Goal: Transaction & Acquisition: Obtain resource

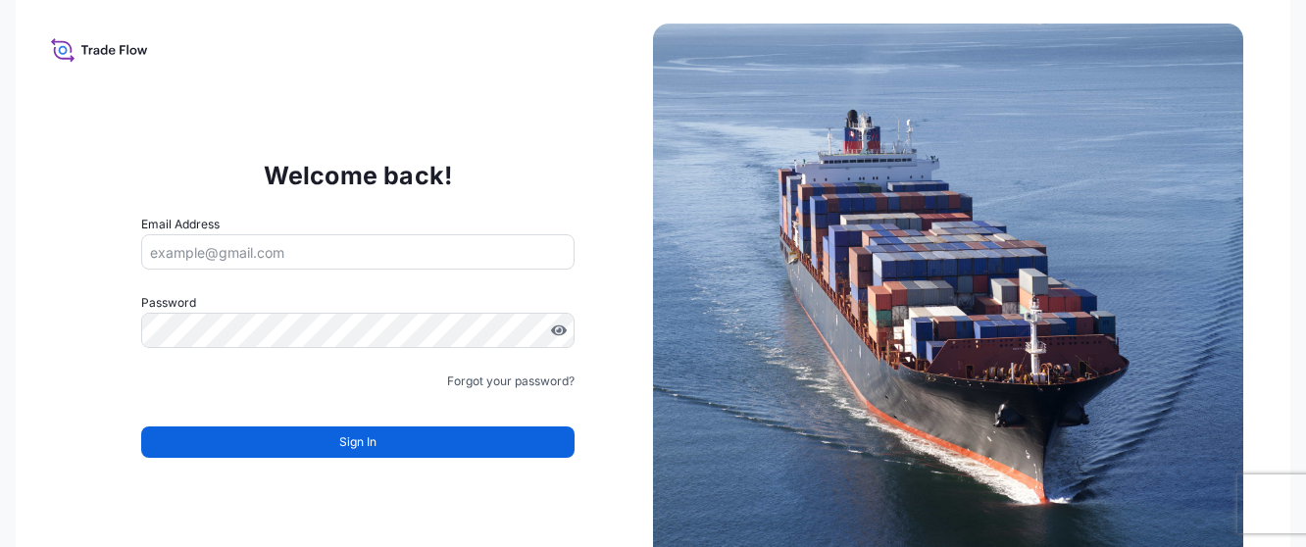
click at [270, 255] on input "Email Address" at bounding box center [358, 251] width 434 height 35
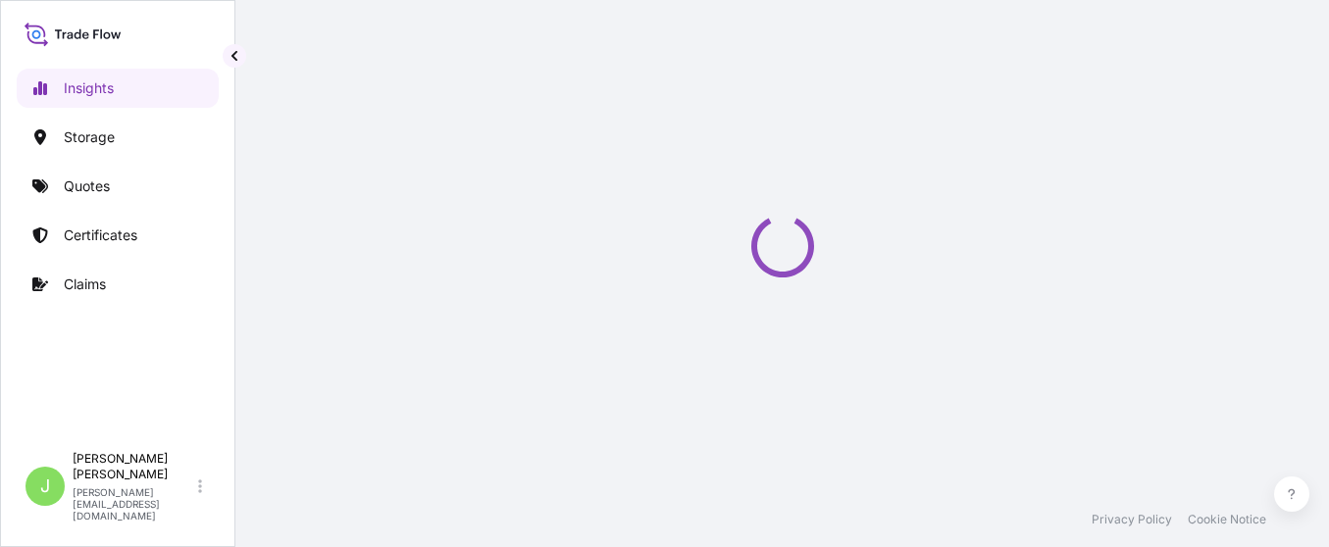
select select "2025"
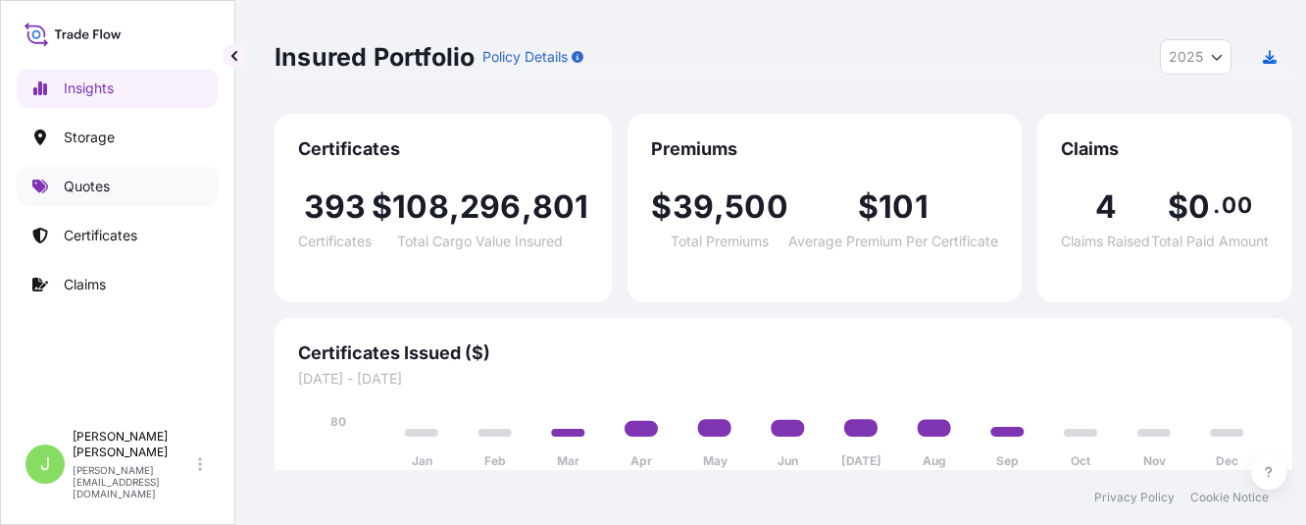
click at [145, 185] on link "Quotes" at bounding box center [118, 186] width 202 height 39
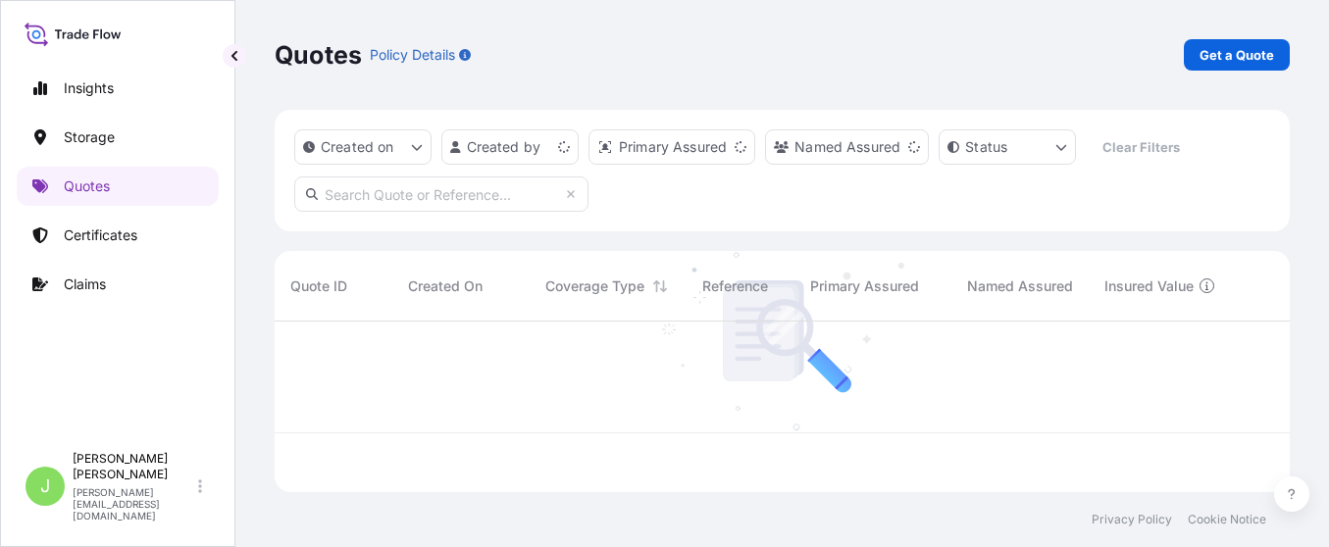
scroll to position [159, 993]
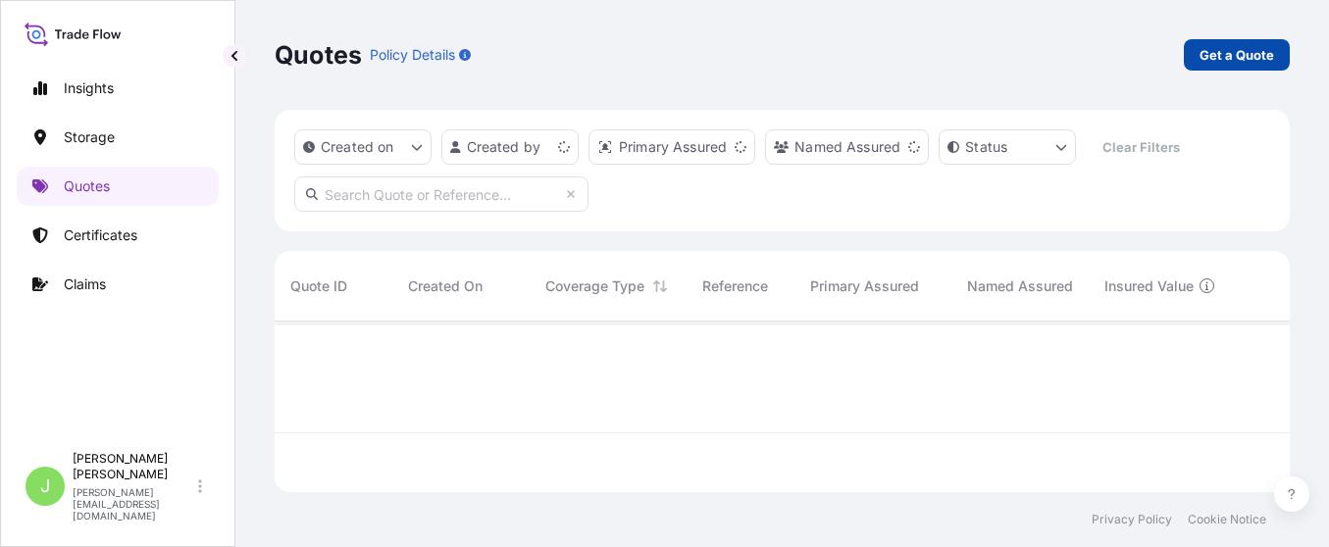
click at [1211, 45] on p "Get a Quote" at bounding box center [1237, 55] width 75 height 20
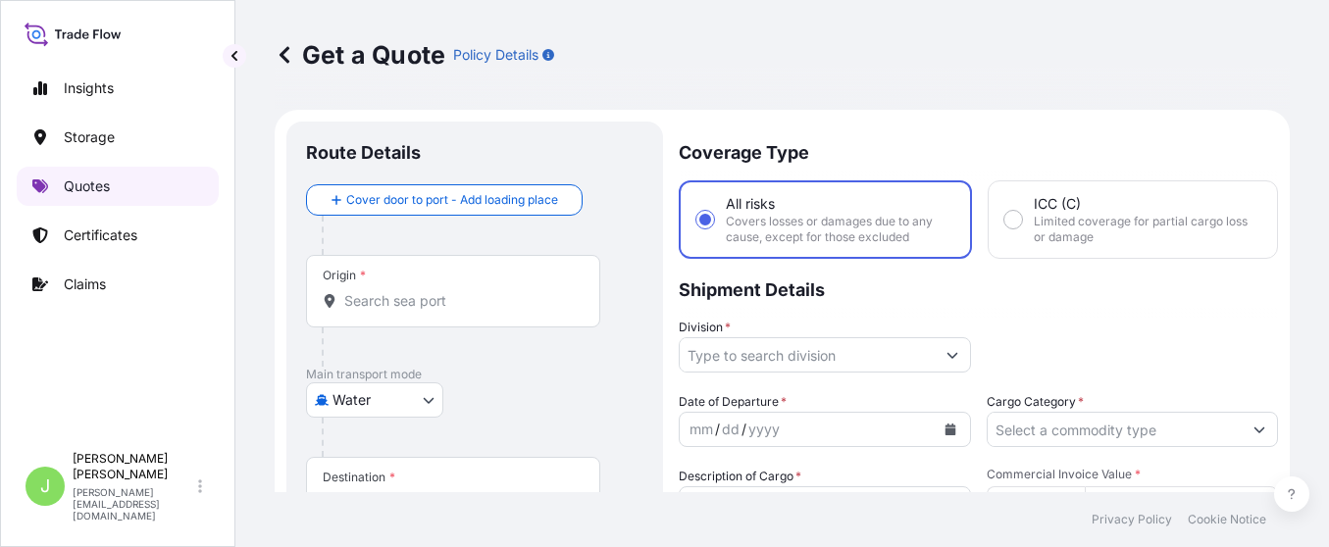
scroll to position [31, 0]
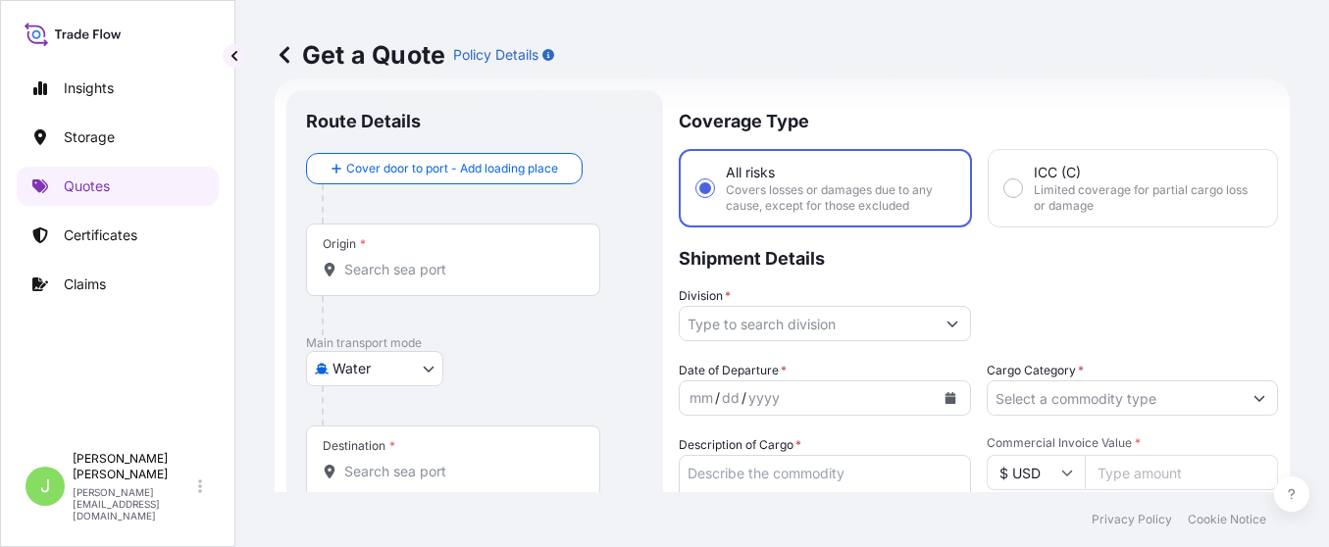
click at [357, 378] on body "Insights Storage Quotes Certificates Claims J Juan Pallares juan.pallaresm@bdpi…" at bounding box center [664, 273] width 1329 height 547
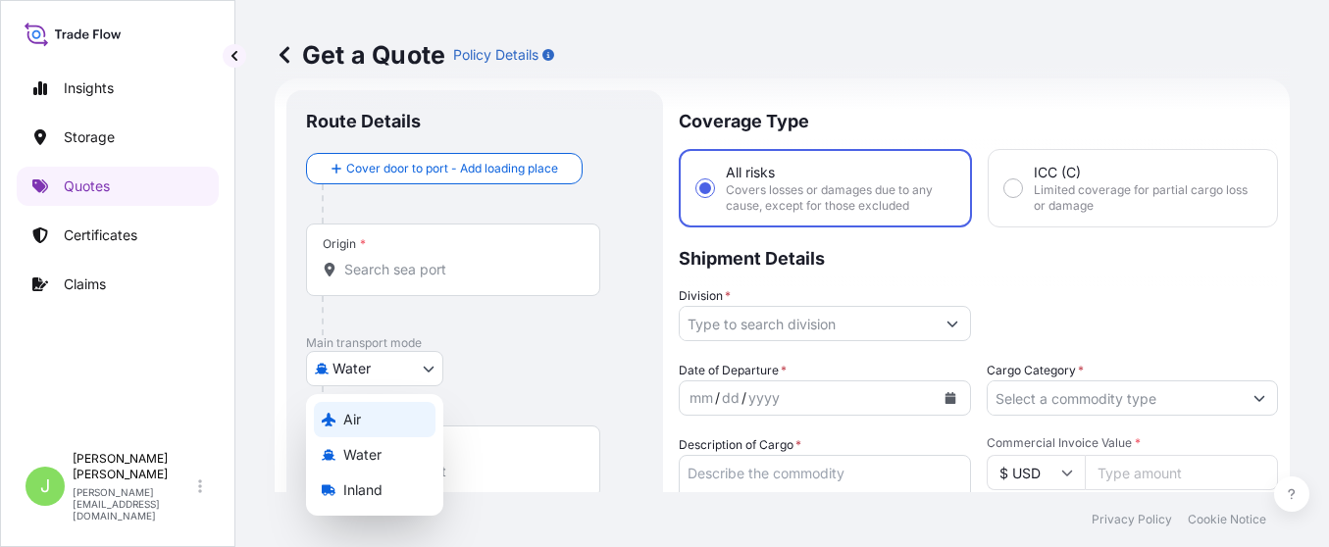
click at [369, 427] on div "Air" at bounding box center [375, 419] width 122 height 35
select select "Air"
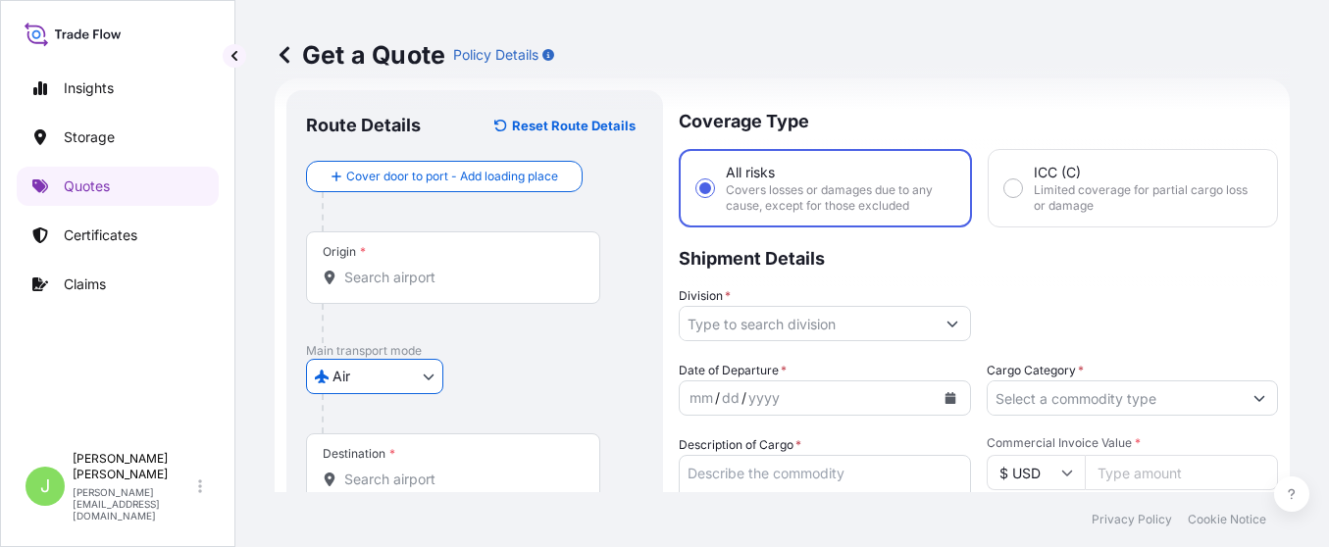
click at [526, 370] on div "Air Air Water Inland" at bounding box center [474, 376] width 337 height 35
click at [437, 257] on div "Origin *" at bounding box center [453, 267] width 294 height 73
click at [437, 268] on input "Origin *" at bounding box center [459, 278] width 231 height 20
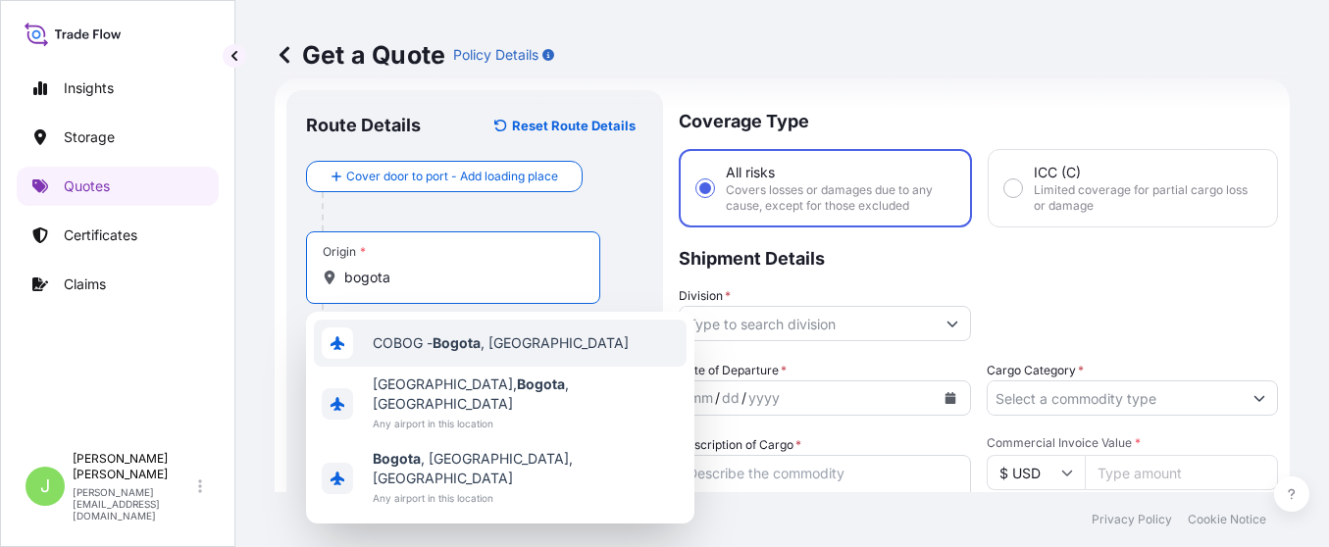
click at [420, 355] on div "COBOG - Bogota , Colombia" at bounding box center [500, 343] width 373 height 47
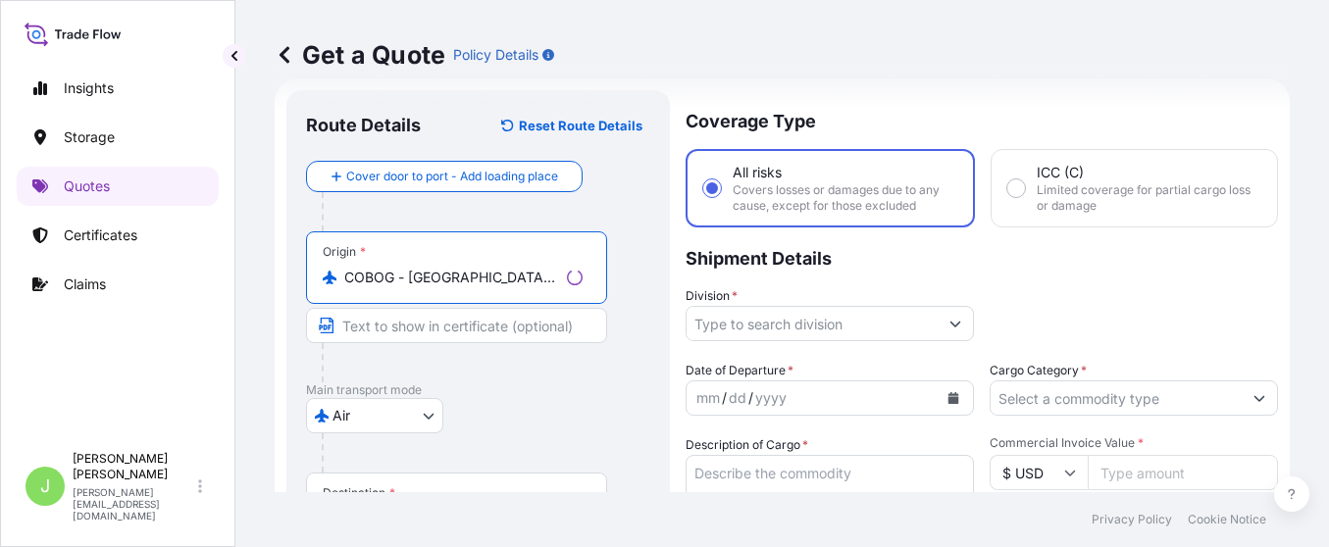
scroll to position [179, 0]
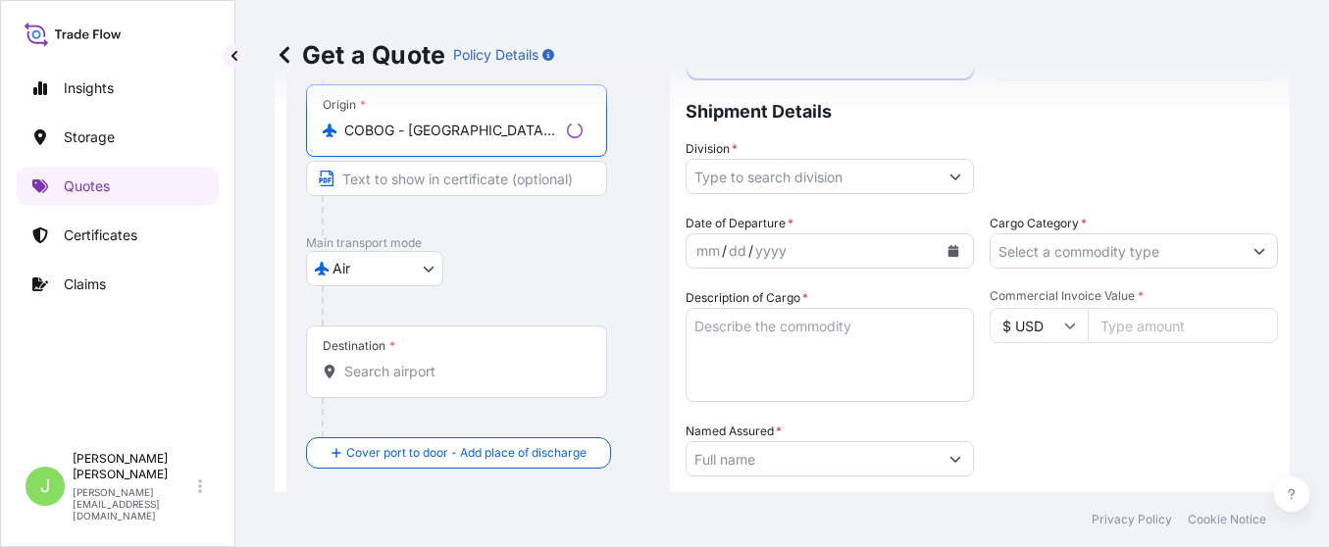
type input "COBOG - Bogota, Colombia"
click at [440, 358] on div "Destination *" at bounding box center [456, 362] width 301 height 73
click at [440, 362] on input "Destination *" at bounding box center [463, 372] width 238 height 20
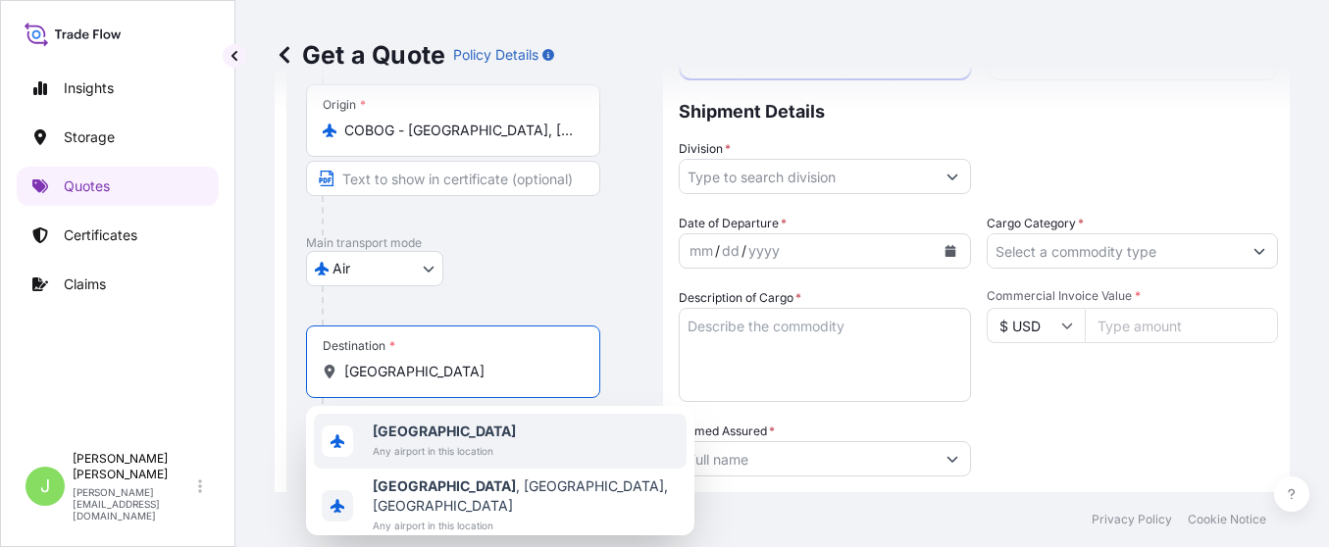
click at [444, 382] on div "Destination * poland" at bounding box center [453, 362] width 294 height 73
click at [444, 382] on input "poland" at bounding box center [459, 372] width 231 height 20
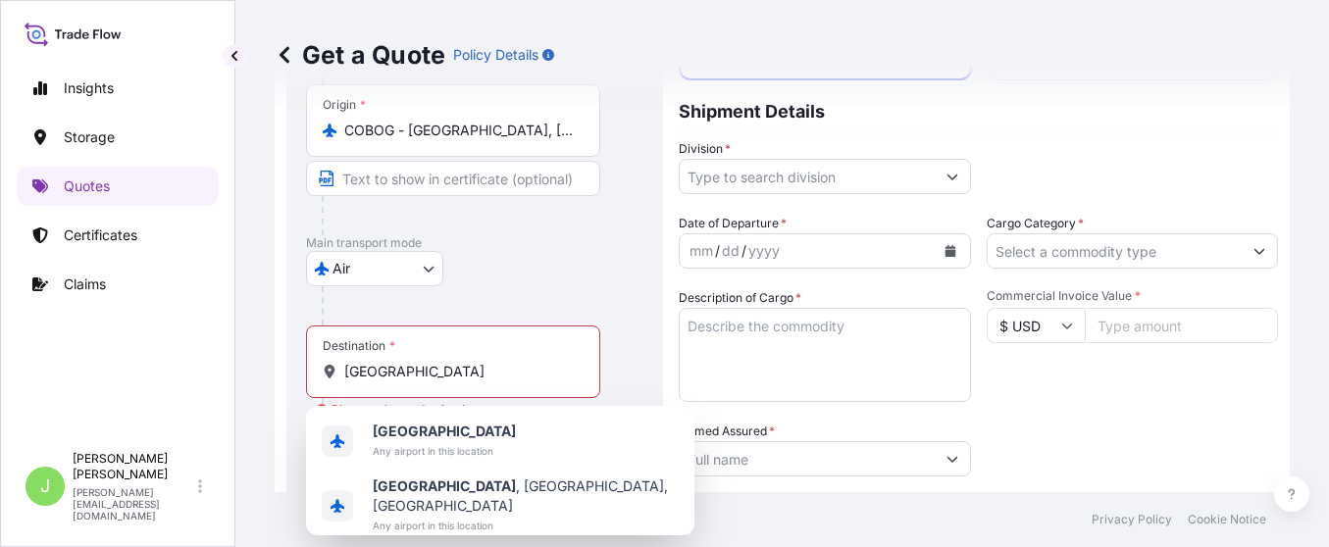
click at [444, 382] on div "Destination * poland" at bounding box center [453, 362] width 294 height 73
click at [444, 382] on input "poland" at bounding box center [459, 372] width 231 height 20
click at [444, 382] on div "Destination * poland" at bounding box center [453, 362] width 294 height 73
click at [444, 382] on input "poland" at bounding box center [459, 372] width 231 height 20
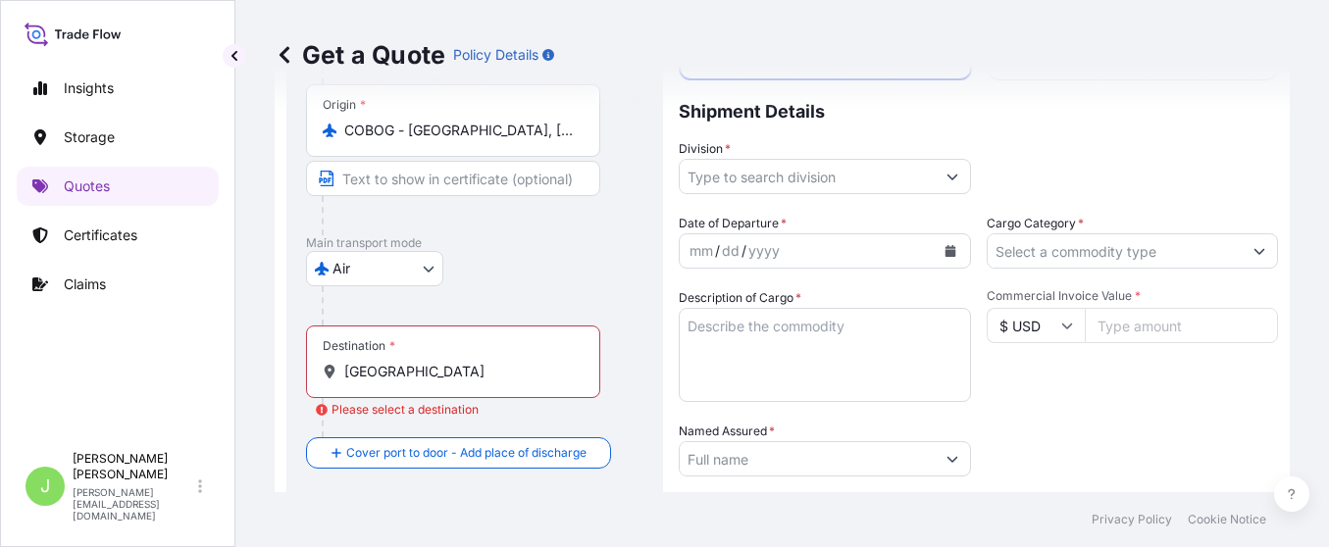
drag, startPoint x: 444, startPoint y: 382, endPoint x: 418, endPoint y: 372, distance: 28.2
click at [418, 372] on input "poland" at bounding box center [459, 372] width 231 height 20
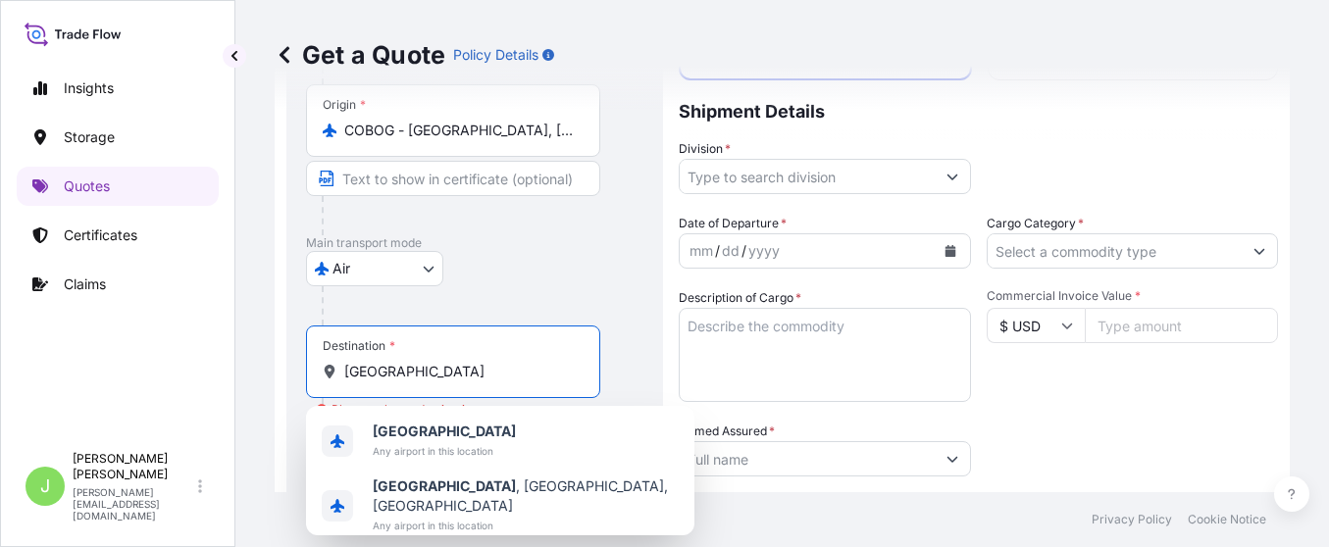
click at [418, 372] on input "poland" at bounding box center [459, 372] width 231 height 20
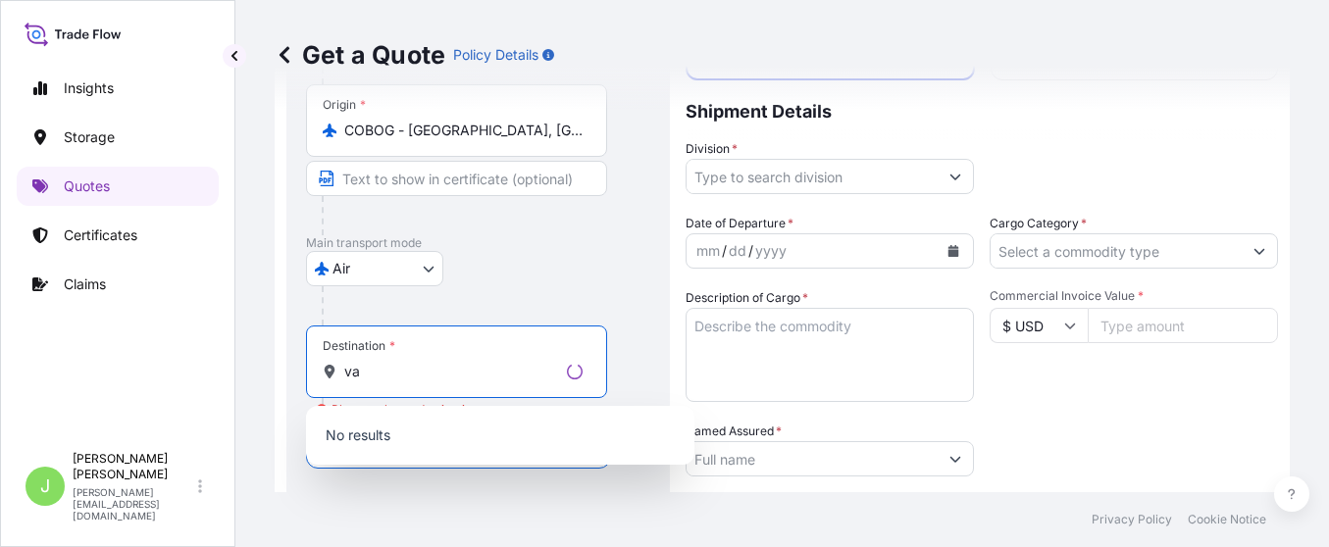
type input "v"
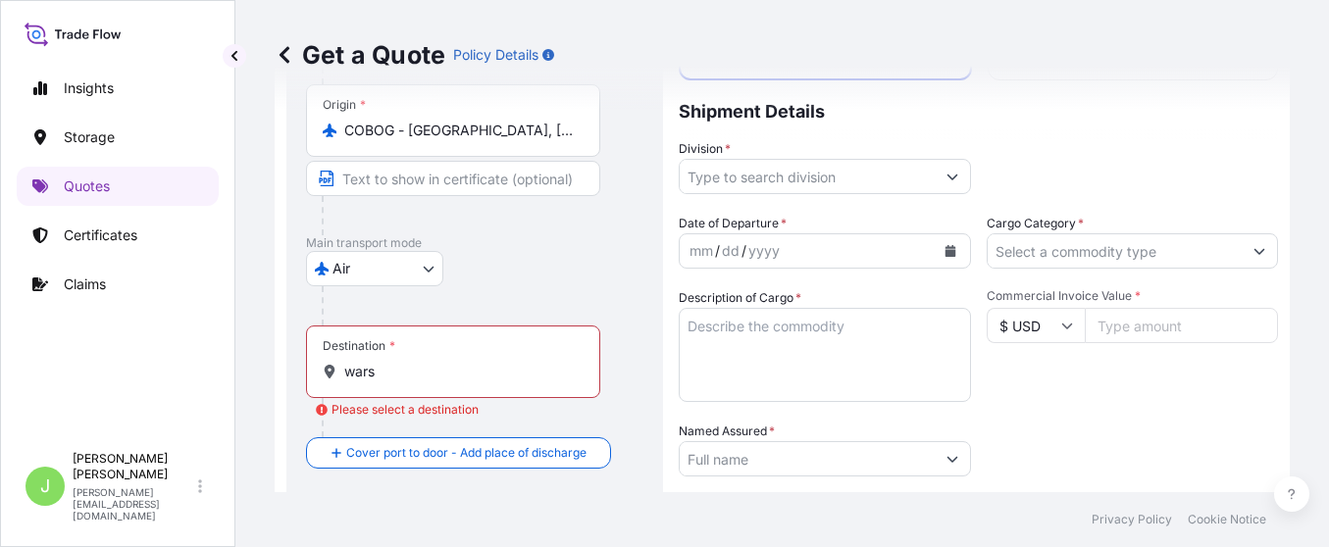
click at [469, 376] on input "wars" at bounding box center [459, 372] width 231 height 20
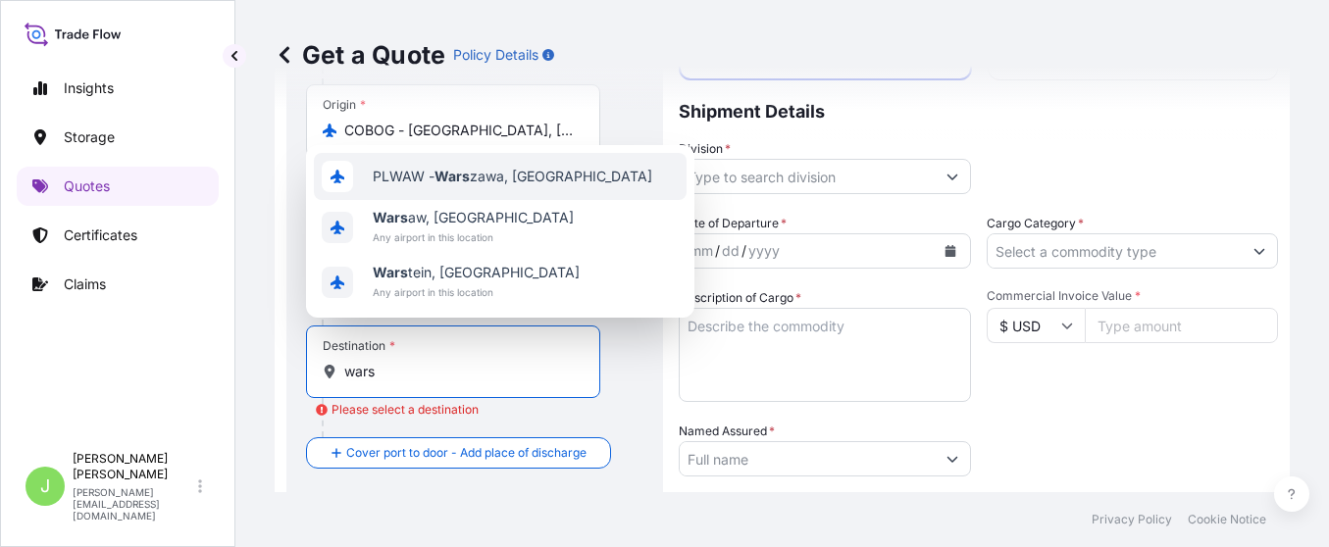
type input "PLWAW - Warszawa, Poland"
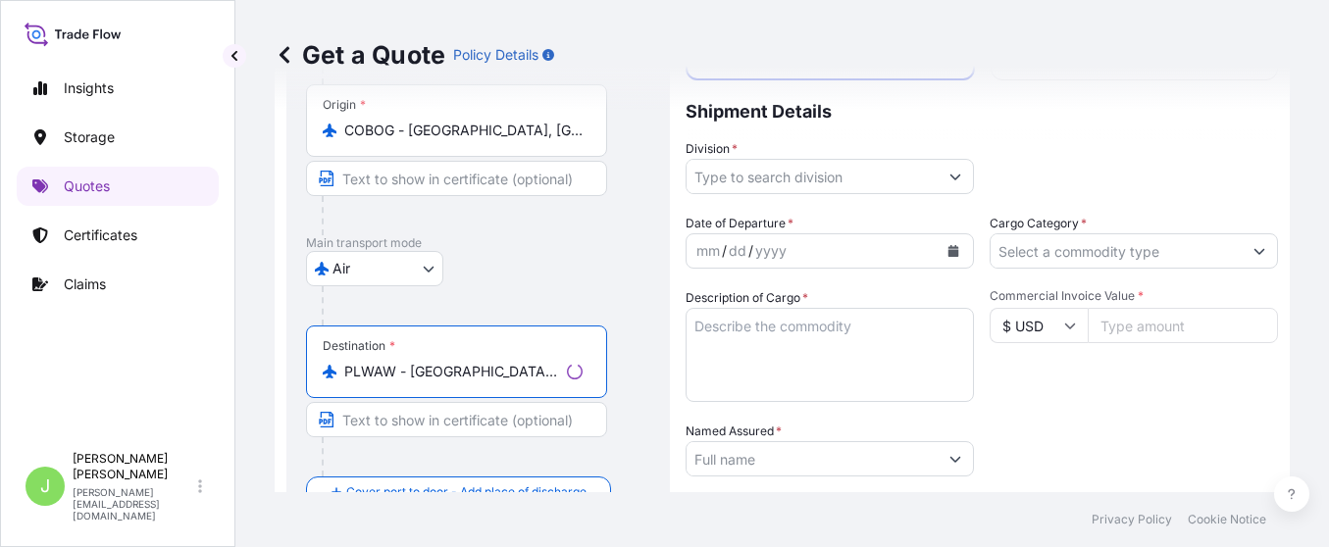
click at [633, 253] on div "Air Air Water Inland" at bounding box center [478, 268] width 344 height 35
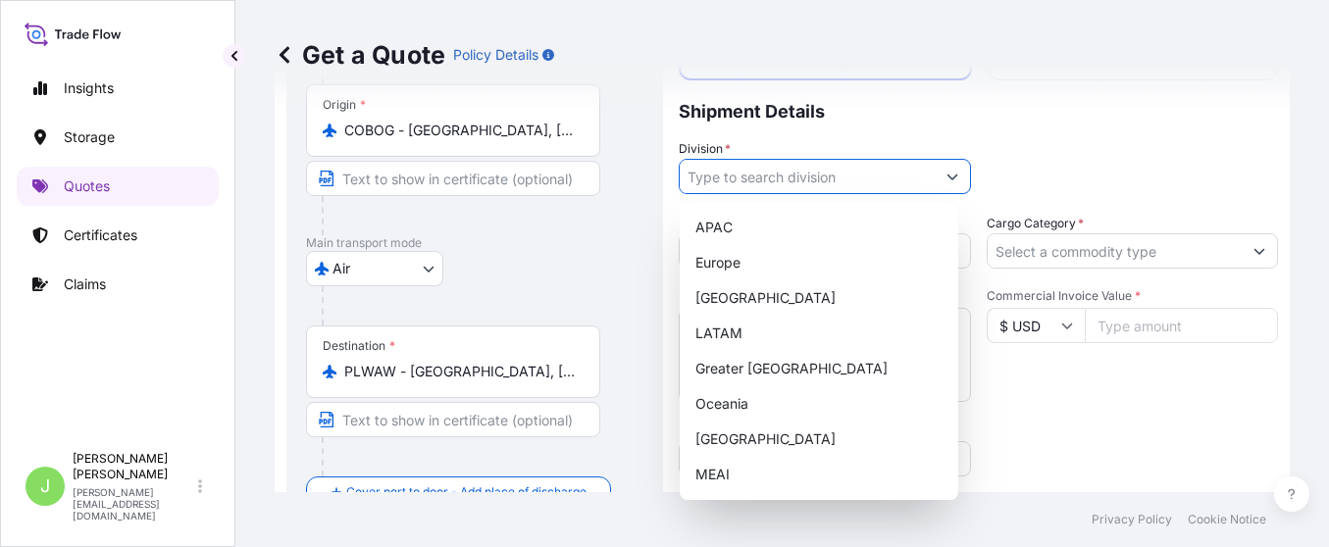
click at [779, 163] on input "Division *" at bounding box center [807, 176] width 255 height 35
click at [695, 323] on div "LATAM" at bounding box center [819, 333] width 263 height 35
type input "LATAM"
click at [616, 305] on div at bounding box center [483, 305] width 322 height 39
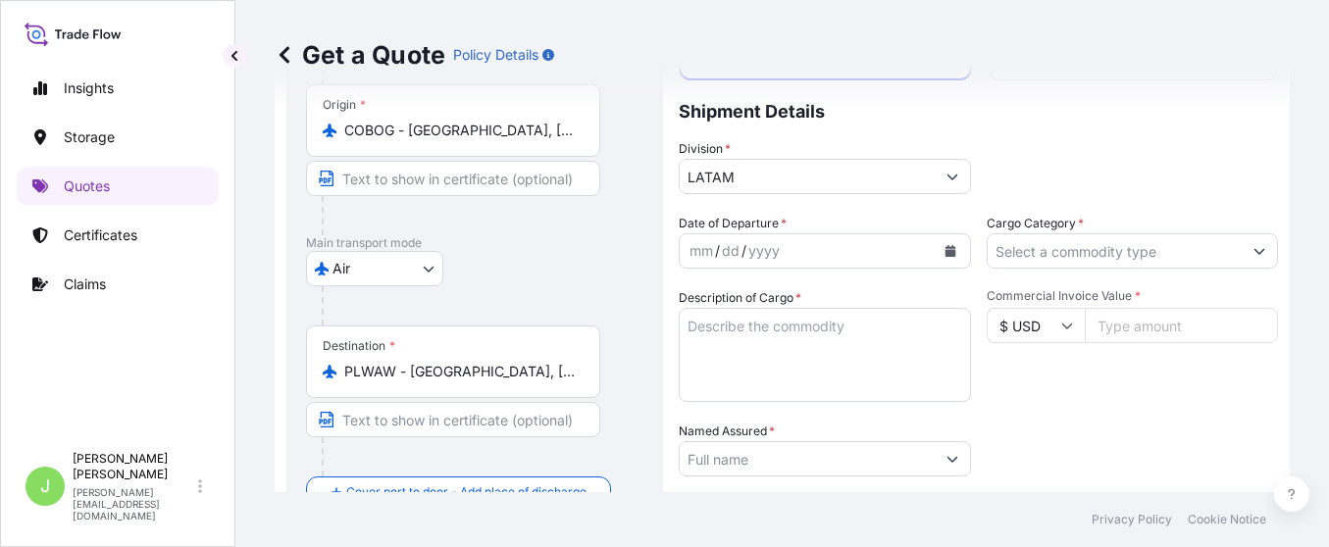
scroll to position [326, 0]
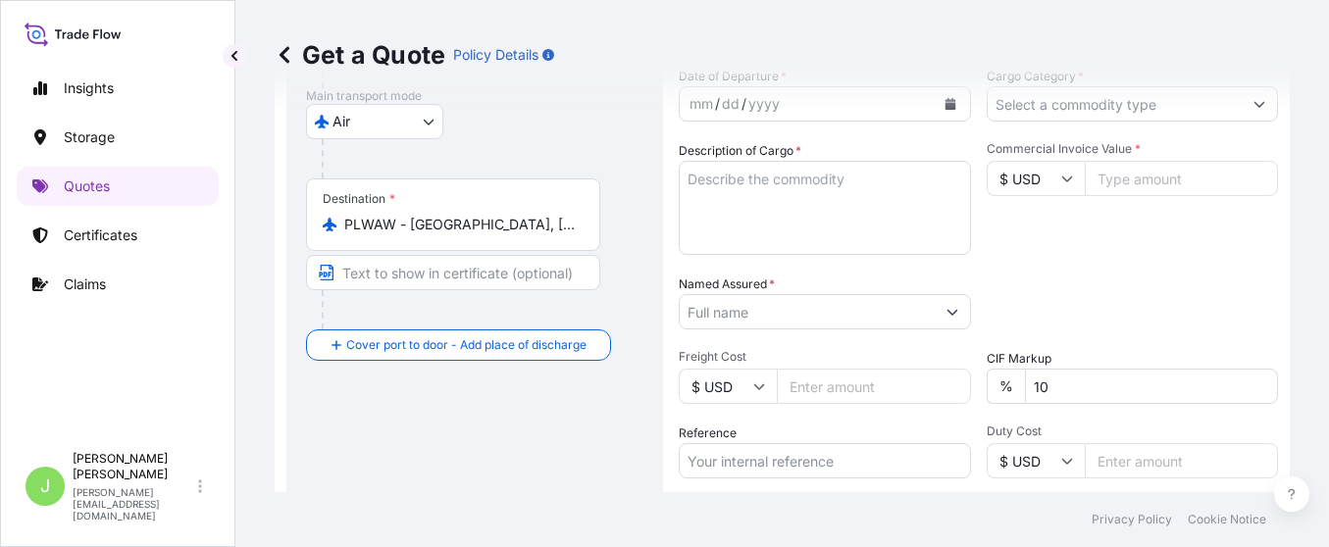
click at [1119, 91] on div "Get a Quote Policy Details" at bounding box center [782, 55] width 1015 height 110
click at [1116, 114] on input "Cargo Category *" at bounding box center [1115, 103] width 255 height 35
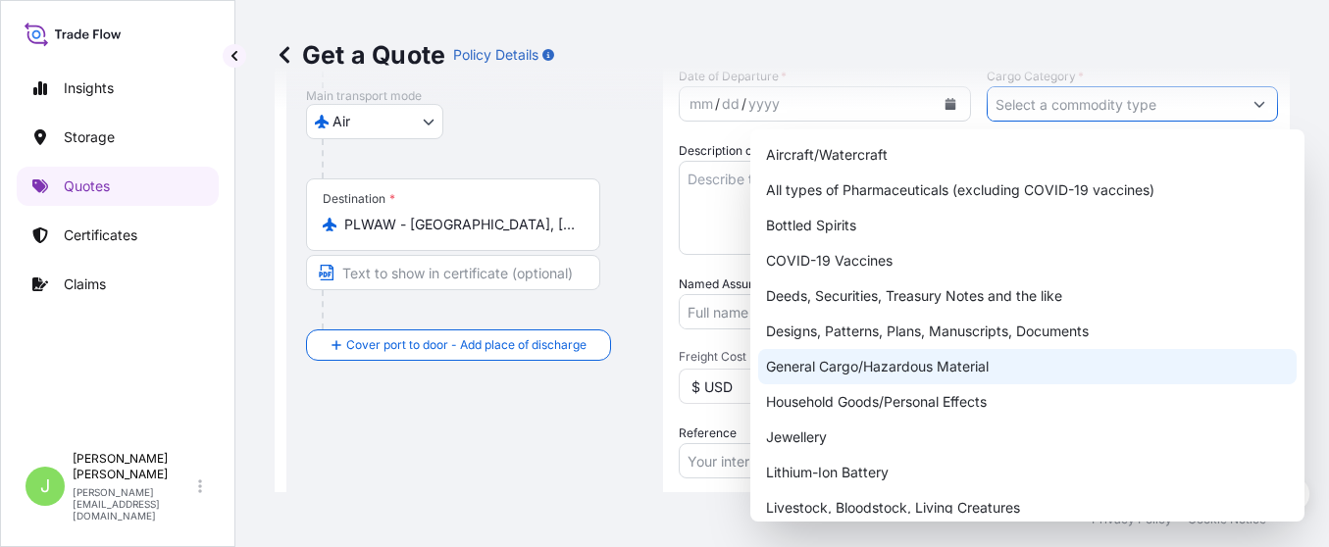
click at [806, 375] on div "General Cargo/Hazardous Material" at bounding box center [1027, 366] width 538 height 35
type input "General Cargo/Hazardous Material"
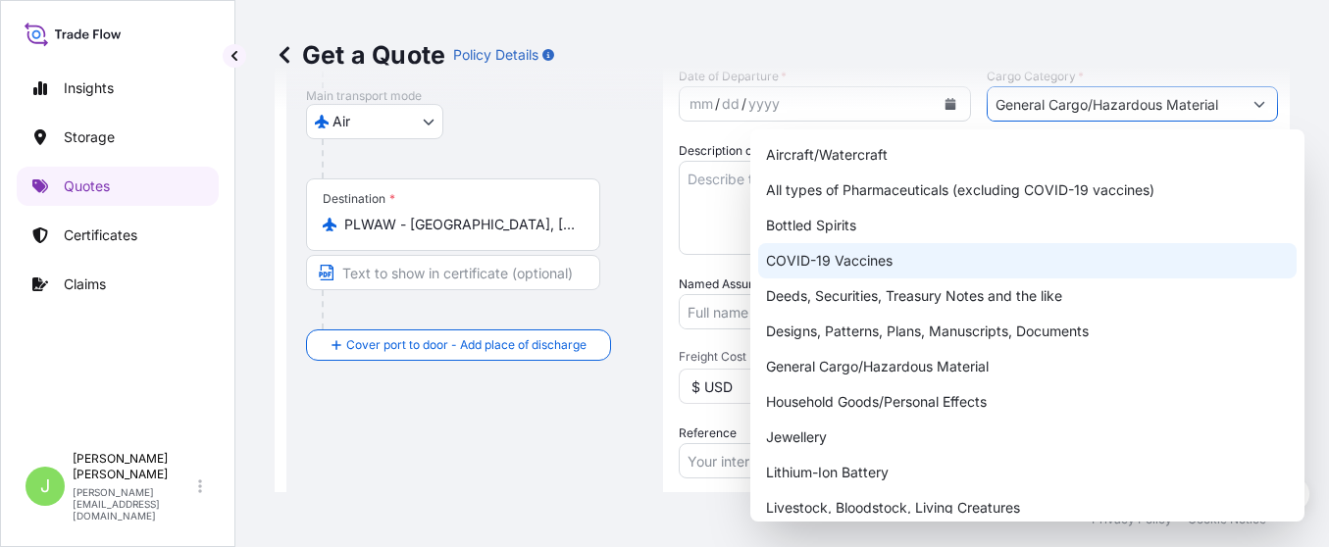
click at [690, 210] on textarea "Description of Cargo *" at bounding box center [825, 208] width 292 height 94
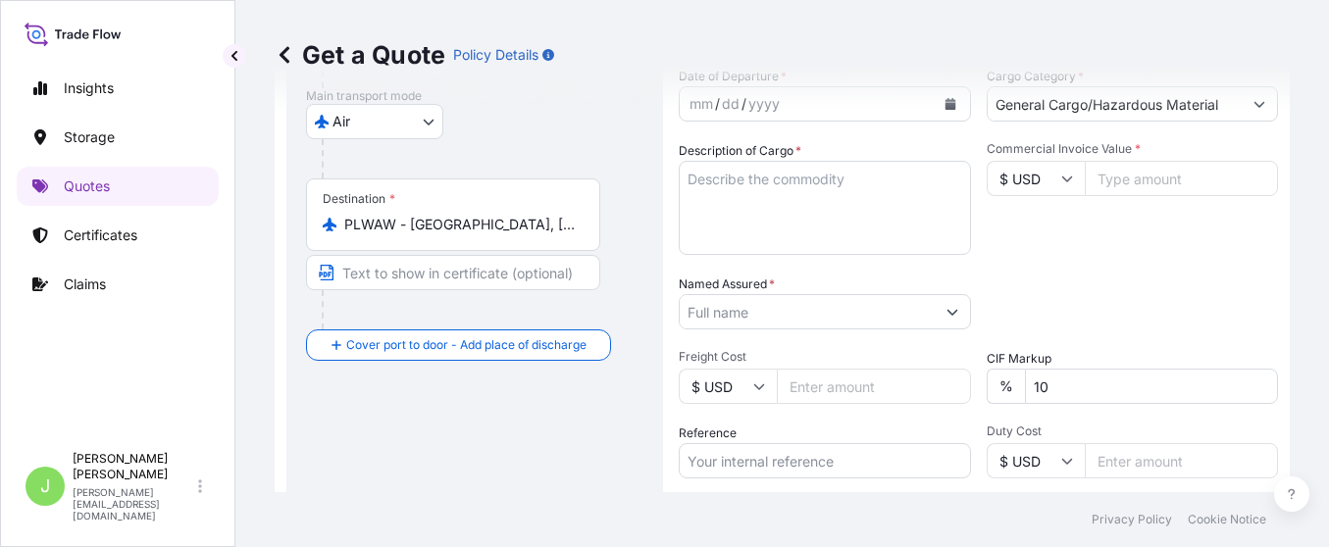
click at [945, 98] on div "Get a Quote Policy Details" at bounding box center [782, 55] width 1015 height 110
click at [940, 98] on div "Get a Quote Policy Details" at bounding box center [782, 55] width 1015 height 110
click at [934, 105] on div "Get a Quote Policy Details" at bounding box center [782, 55] width 1015 height 110
click at [938, 111] on button "Calendar" at bounding box center [950, 103] width 31 height 31
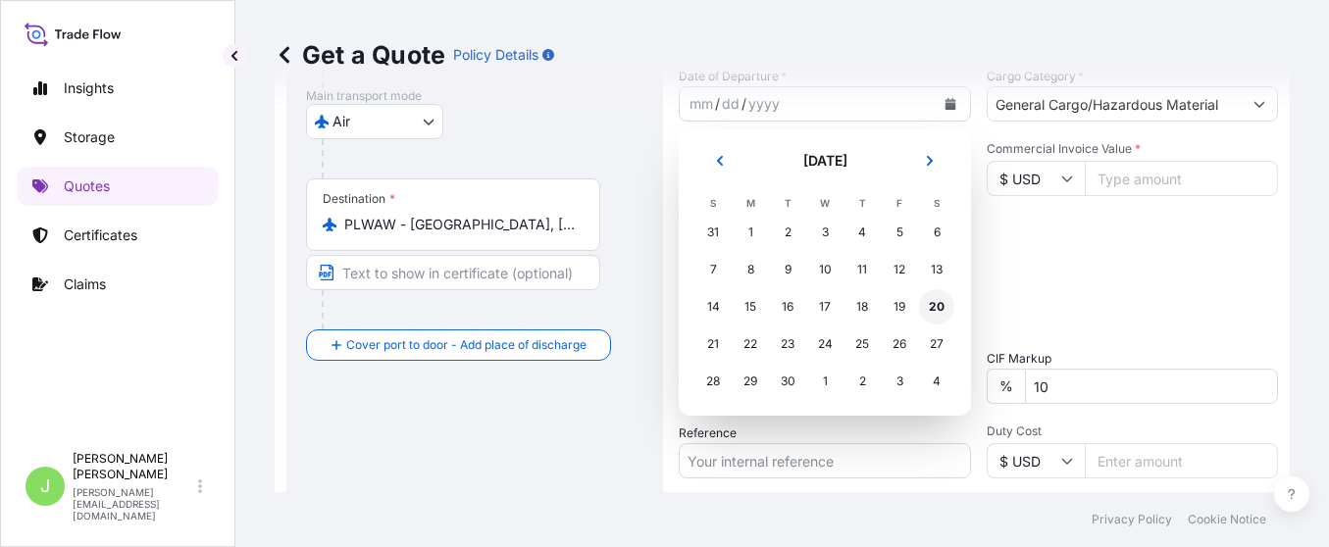
click at [935, 309] on div "20" at bounding box center [936, 306] width 35 height 35
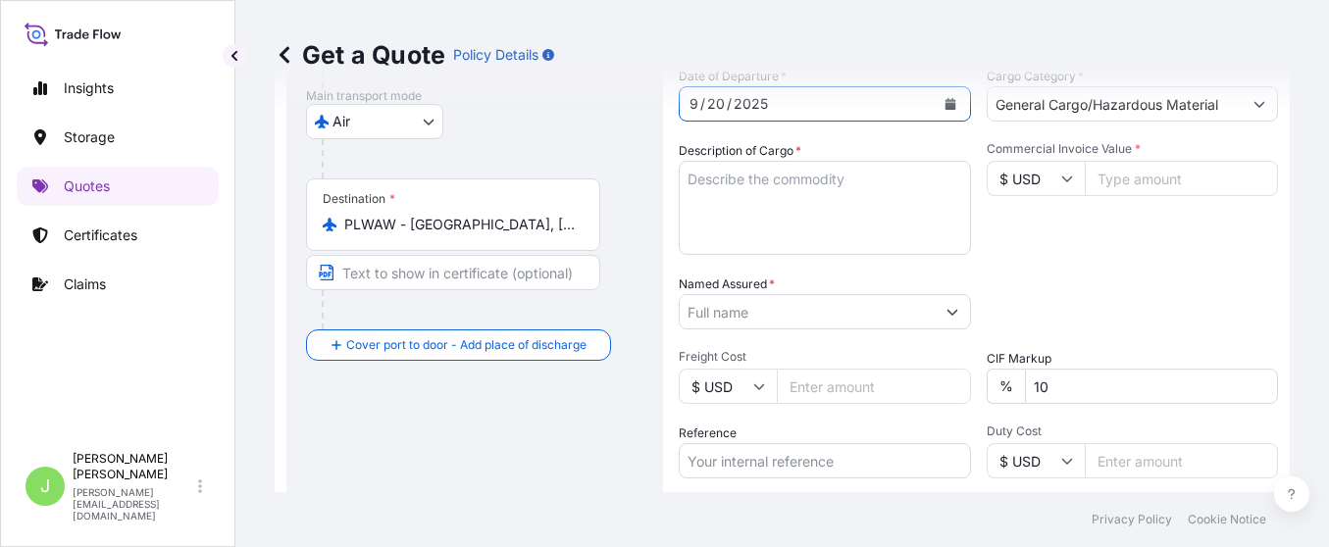
click at [711, 187] on textarea "Description of Cargo *" at bounding box center [825, 208] width 292 height 94
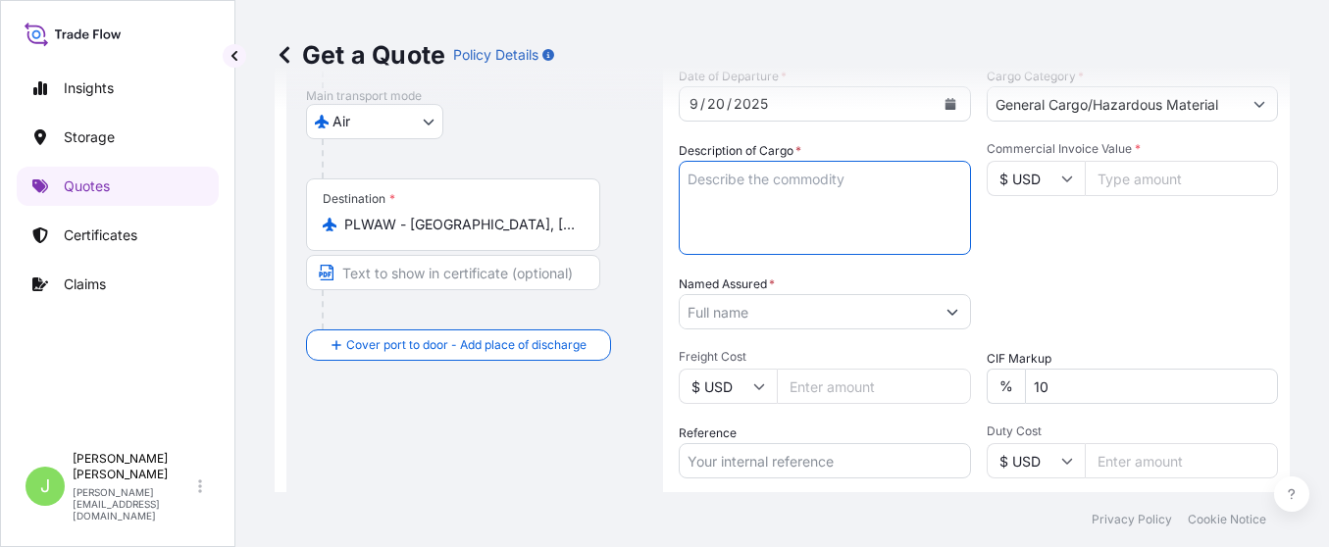
click at [731, 182] on textarea "Description of Cargo *" at bounding box center [825, 208] width 292 height 94
paste textarea "ELECTRODE FOR PLASMA IQ CURVED NEAUVIA DEVICES PLASMA IQ ELECTRODE CI: CH2/SI/2…"
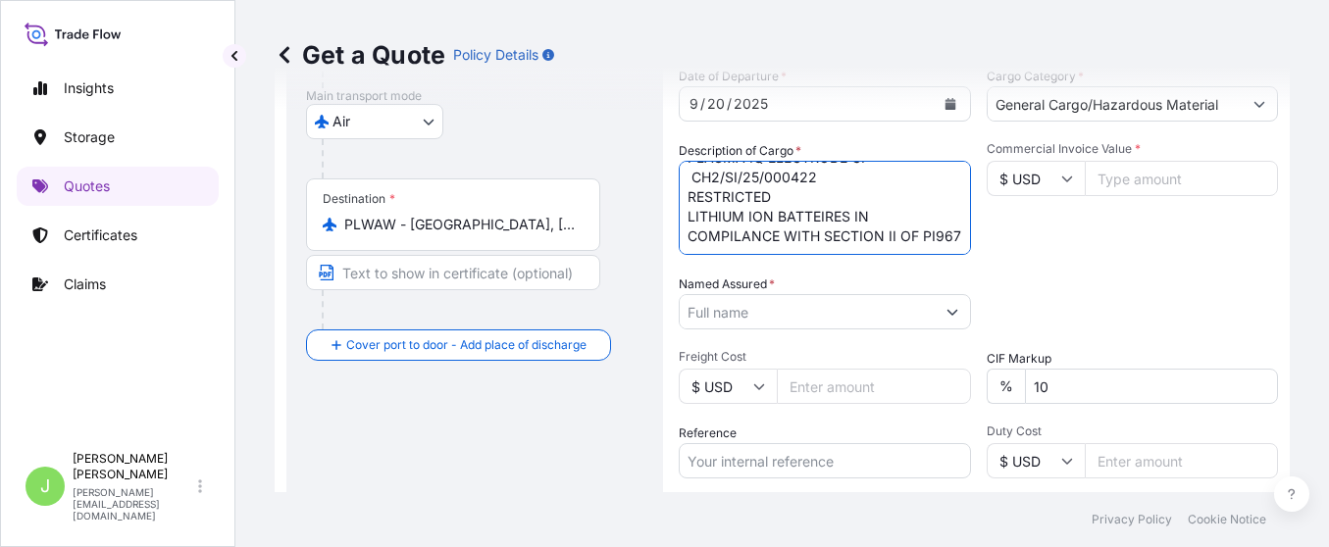
scroll to position [80, 0]
type textarea "ELECTRODE FOR PLASMA IQ CURVED NEAUVIA DEVICES PLASMA IQ ELECTRODE CI: CH2/SI/2…"
click at [829, 310] on div at bounding box center [825, 311] width 292 height 35
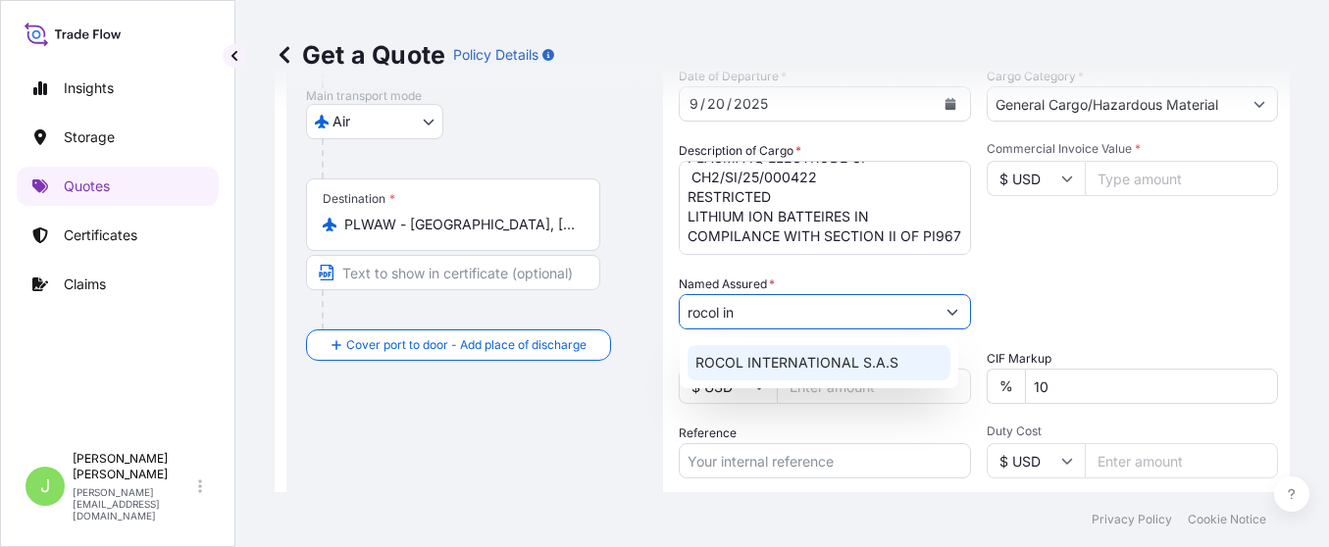
click at [792, 374] on div "ROCOL INTERNATIONAL S.A.S" at bounding box center [819, 362] width 263 height 35
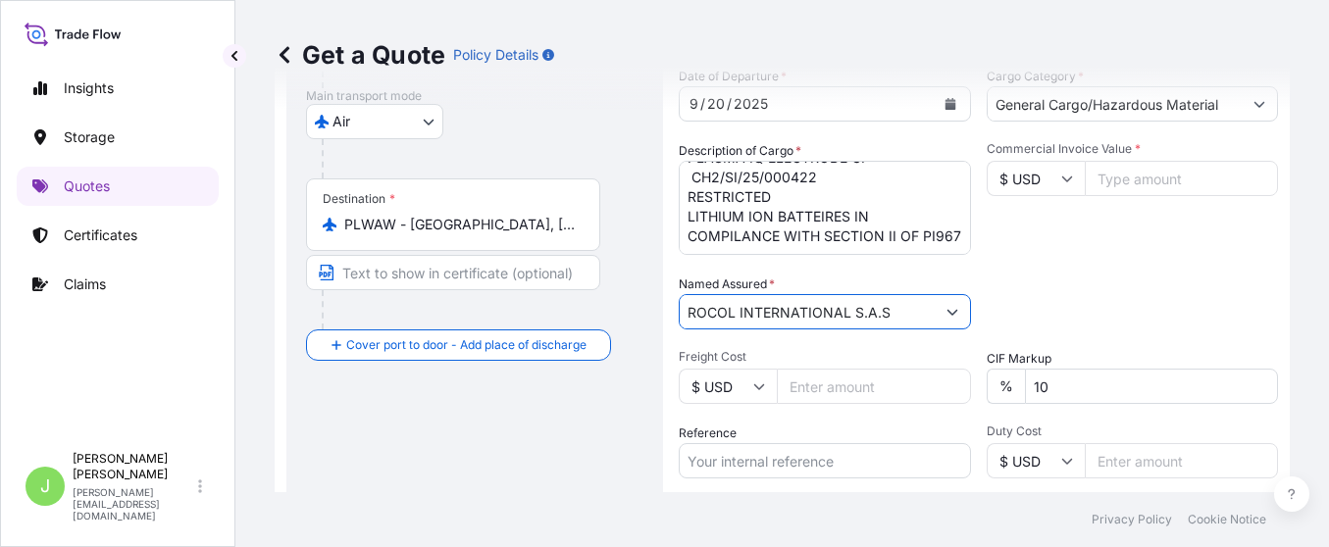
type input "ROCOL INTERNATIONAL S.A.S"
click at [1072, 281] on div "Packing Category Type to search a container mode Please select a primary mode o…" at bounding box center [1133, 302] width 292 height 55
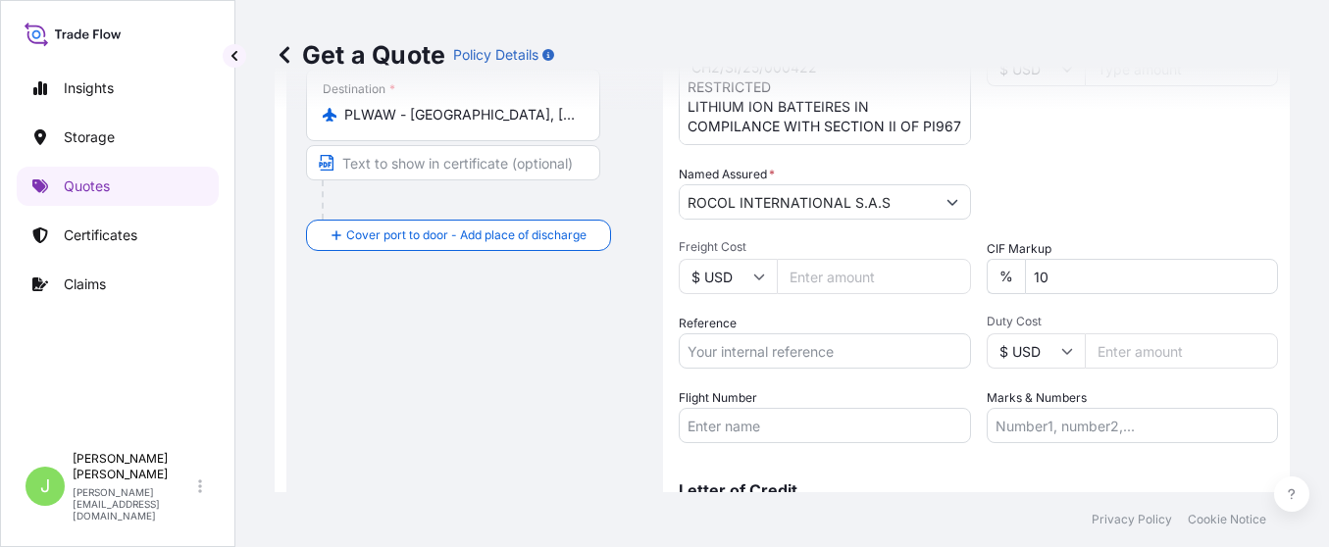
scroll to position [473, 0]
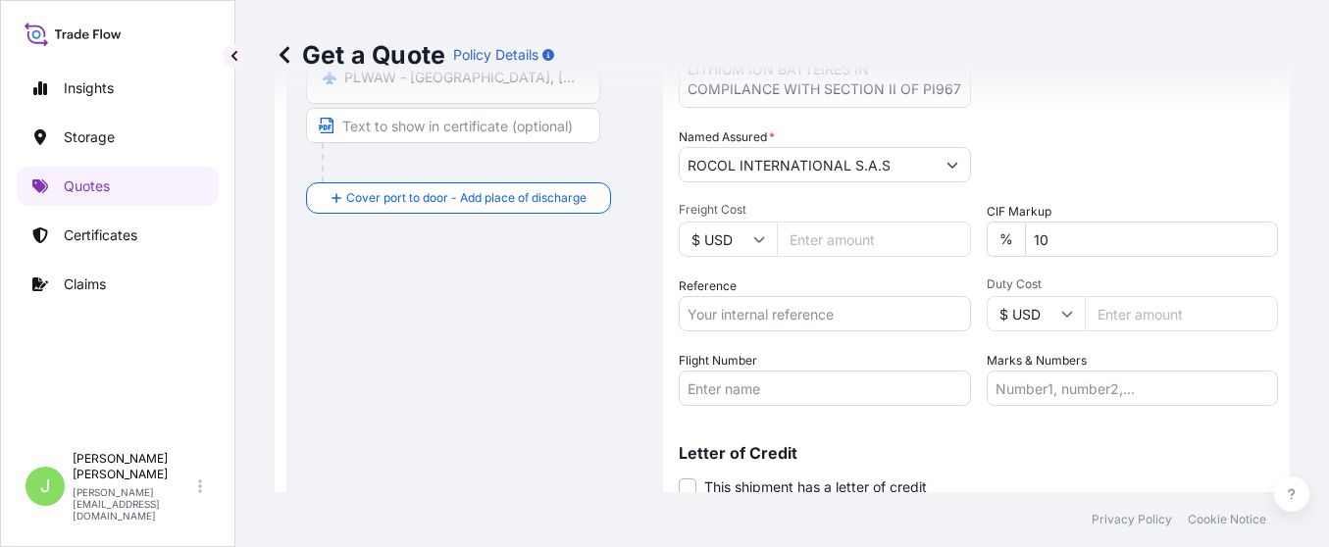
click at [836, 250] on input "Freight Cost" at bounding box center [874, 239] width 194 height 35
type input "400"
click at [1213, 150] on div "Packing Category Type to search a container mode Please select a primary mode o…" at bounding box center [1133, 155] width 292 height 55
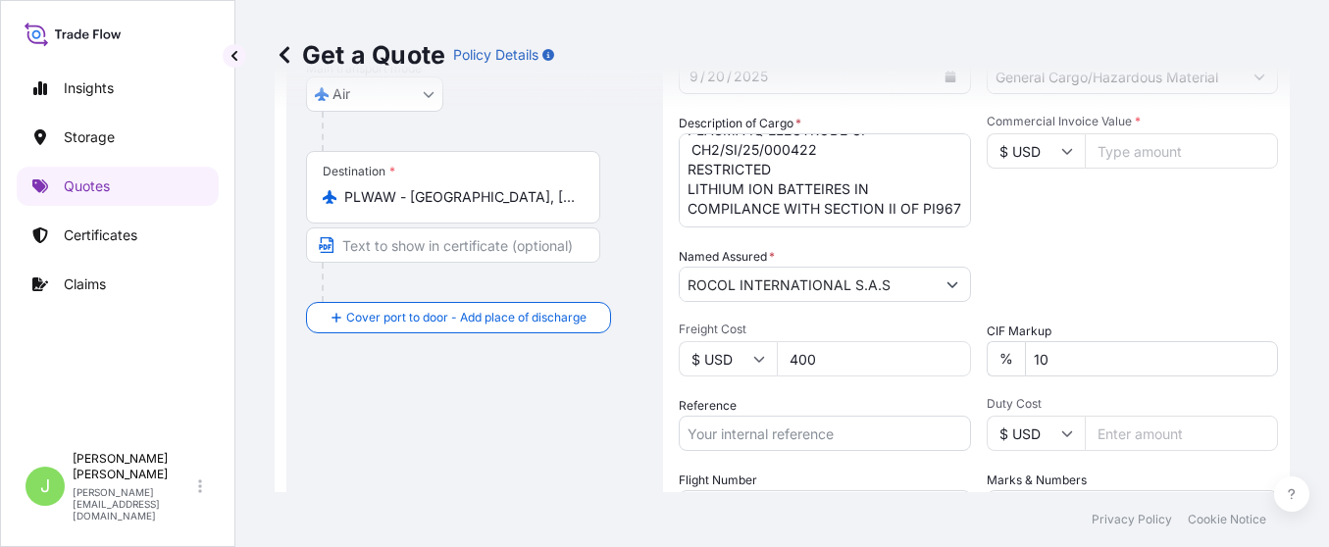
scroll to position [326, 0]
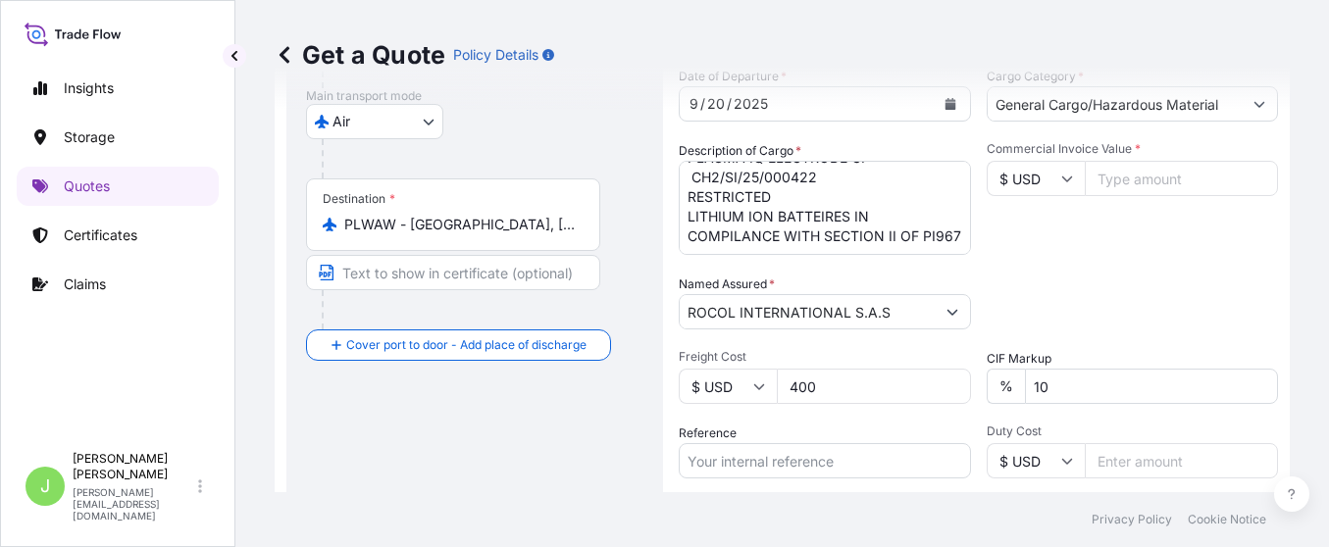
click at [1172, 180] on input "Commercial Invoice Value *" at bounding box center [1182, 178] width 194 height 35
type input "9688802"
type input "968880"
click at [841, 456] on input "Reference" at bounding box center [825, 460] width 292 height 35
click at [811, 456] on input "Reference" at bounding box center [825, 460] width 292 height 35
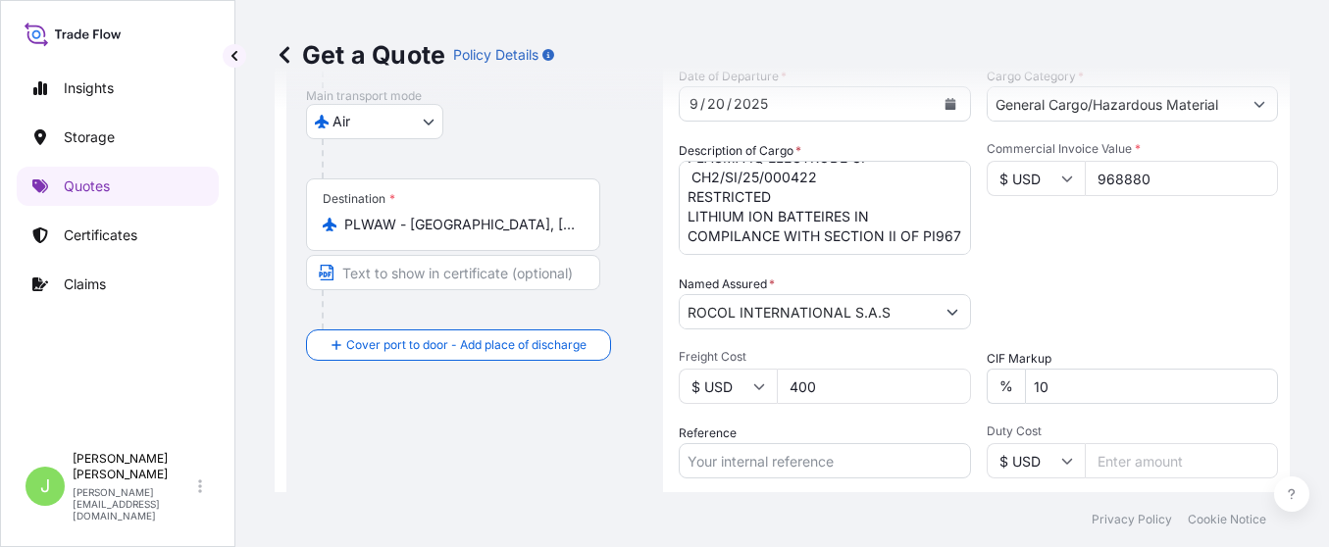
paste input "CO4021153733"
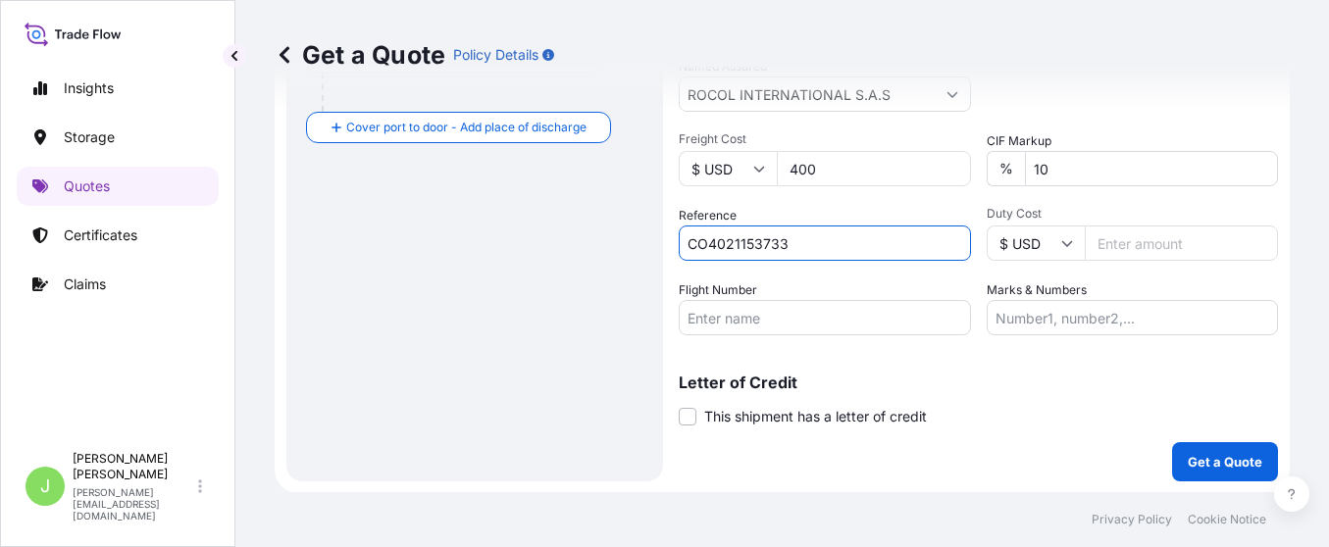
scroll to position [544, 0]
type input "CO4021153733"
drag, startPoint x: 819, startPoint y: 320, endPoint x: 831, endPoint y: 307, distance: 17.4
click at [831, 307] on input "Flight Number" at bounding box center [825, 316] width 292 height 35
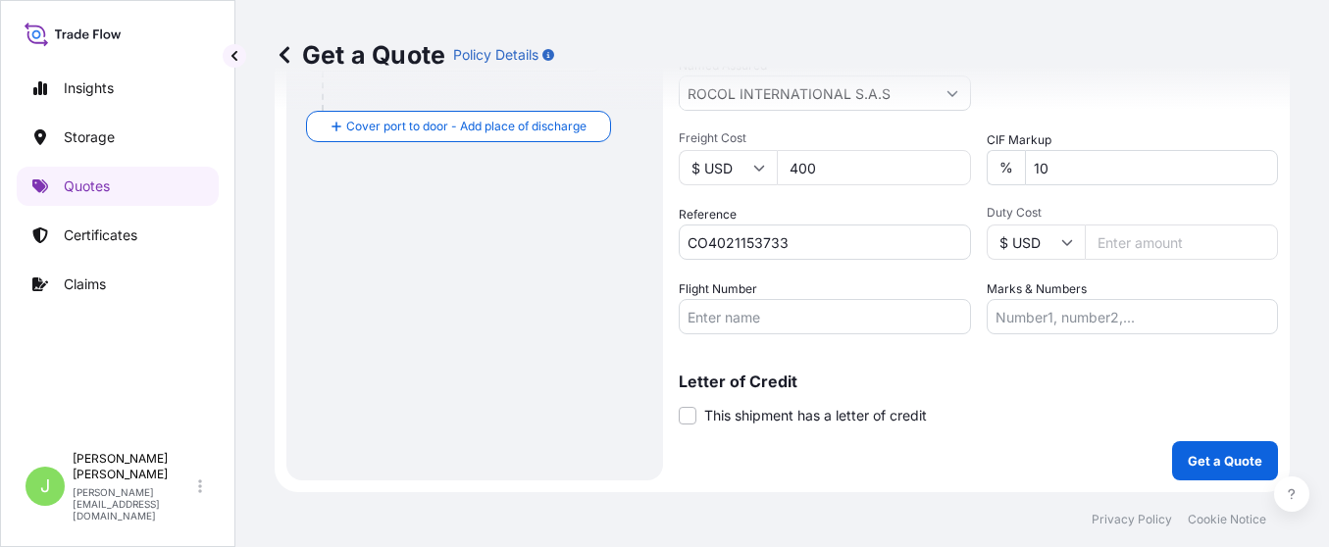
click at [719, 318] on input "Flight Number" at bounding box center [825, 316] width 292 height 35
paste input "KL0749 / KL8457"
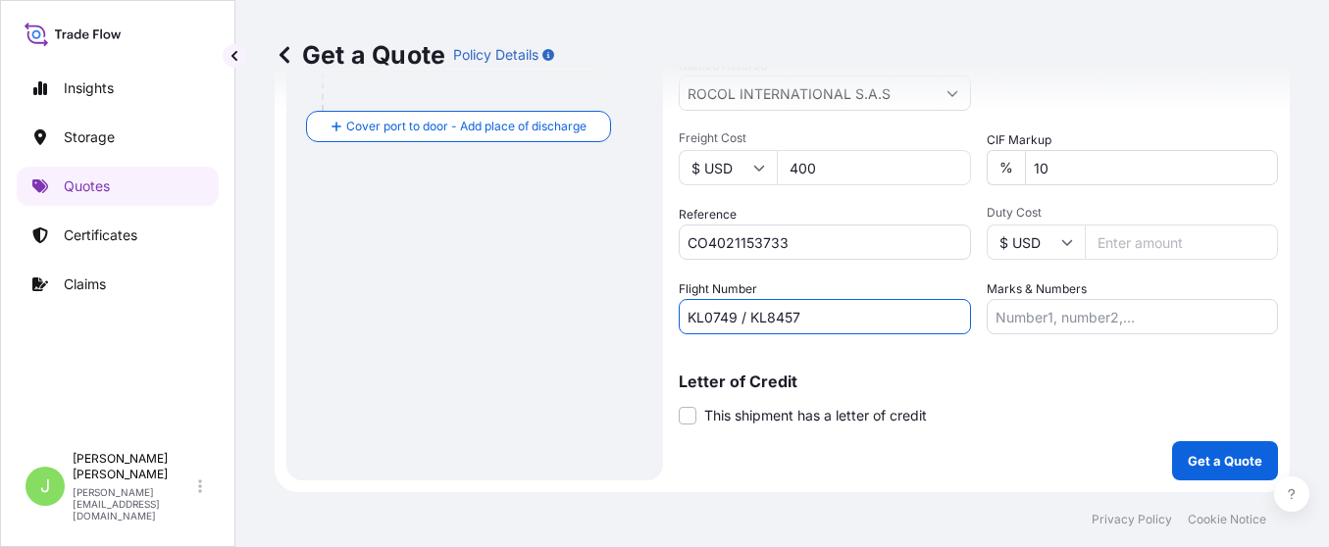
type input "KL0749 / KL8457"
click at [584, 322] on div "Route Details Reset Route Details Cover door to port - Add loading place Place …" at bounding box center [474, 29] width 337 height 864
click at [1075, 323] on input "Marks & Numbers" at bounding box center [1133, 316] width 292 height 35
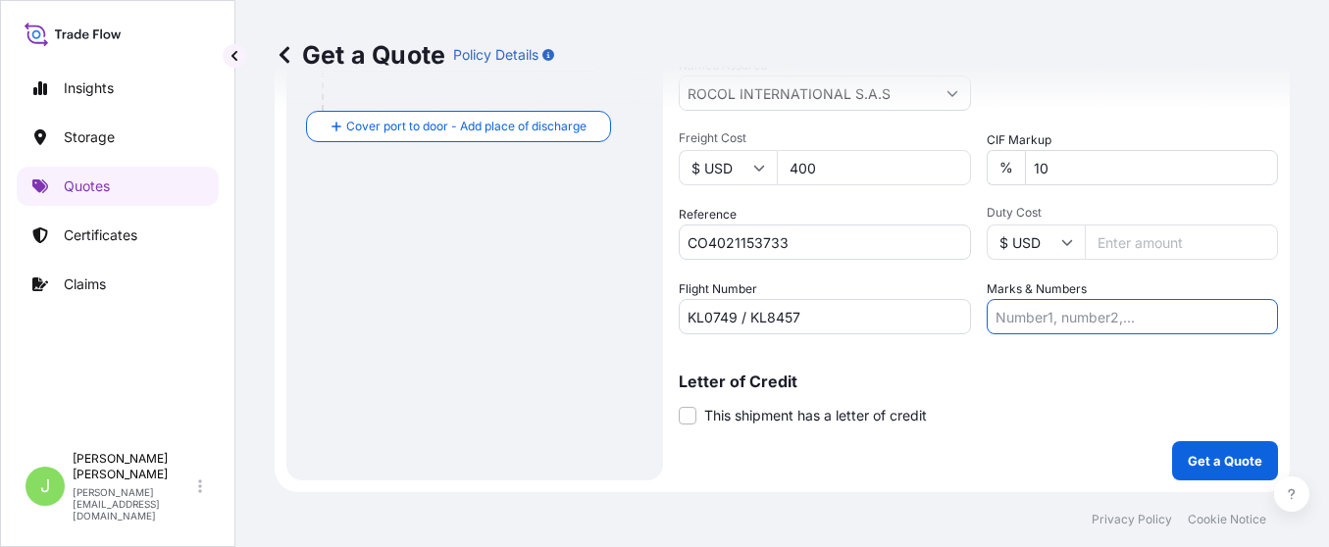
click at [1005, 311] on input "Marks & Numbers" at bounding box center [1133, 316] width 292 height 35
paste input "074-71444214"
type input "074-71444214 // VENTA DEL SEGURO: 0%"
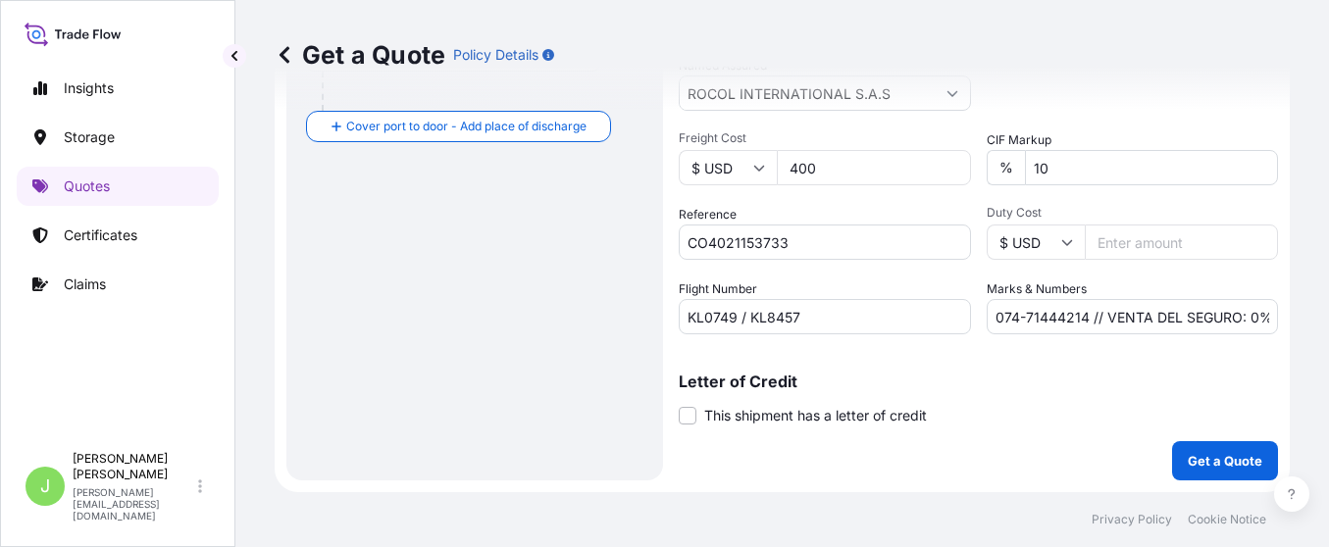
click at [978, 395] on div "Letter of Credit This shipment has a letter of credit Letter of credit * Letter…" at bounding box center [978, 400] width 599 height 52
click at [1175, 445] on button "Get a Quote" at bounding box center [1225, 460] width 106 height 39
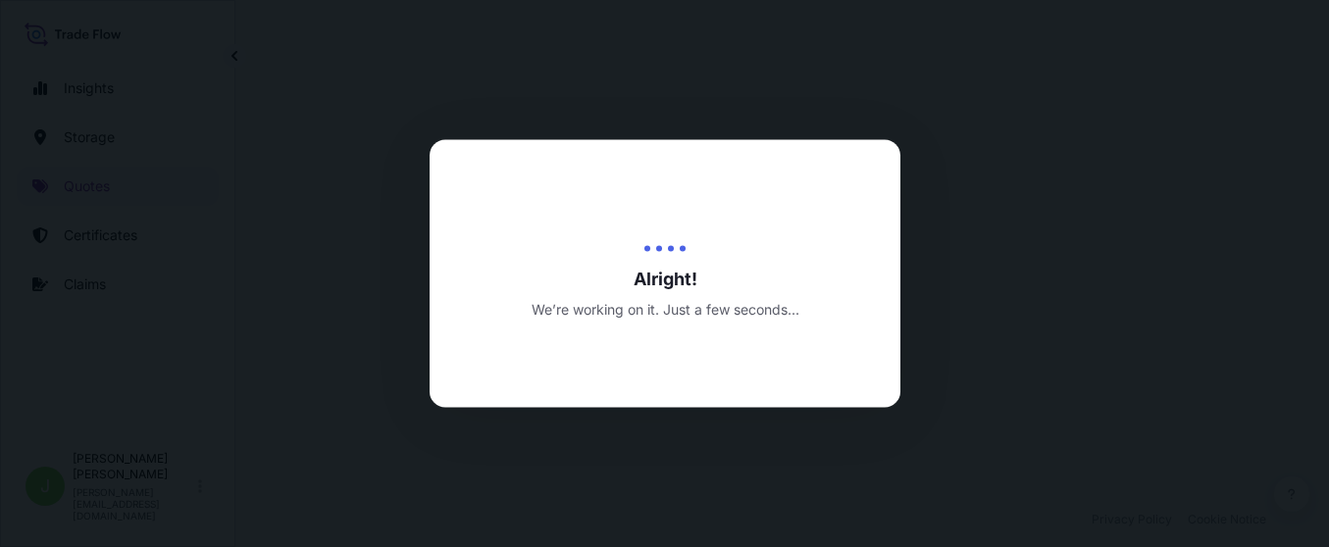
select select "Air"
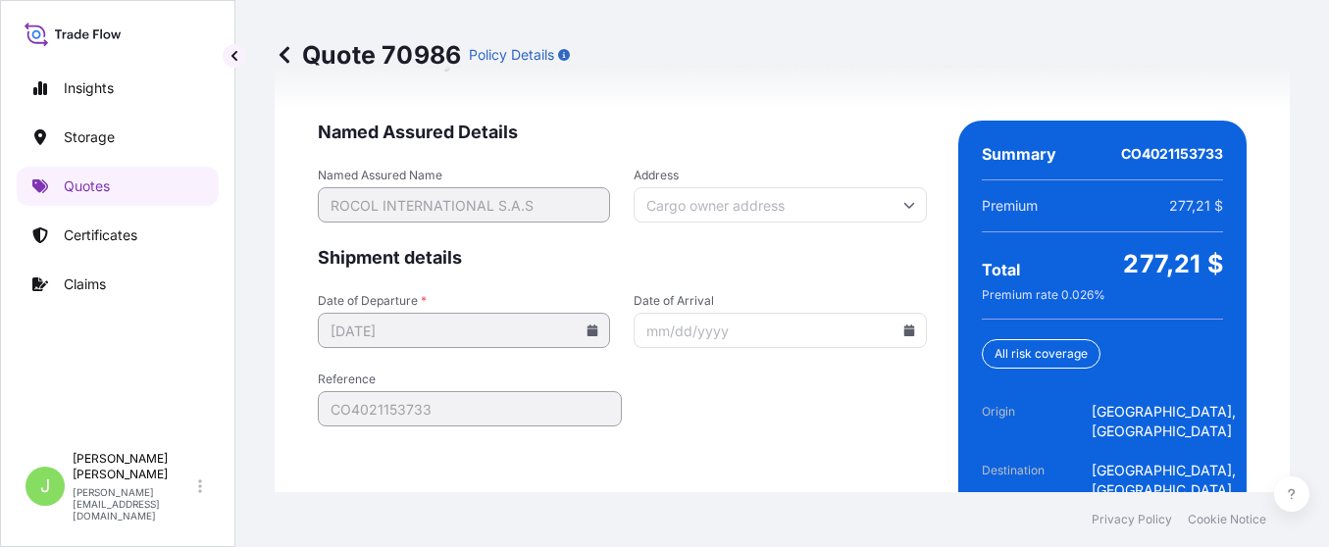
scroll to position [3229, 0]
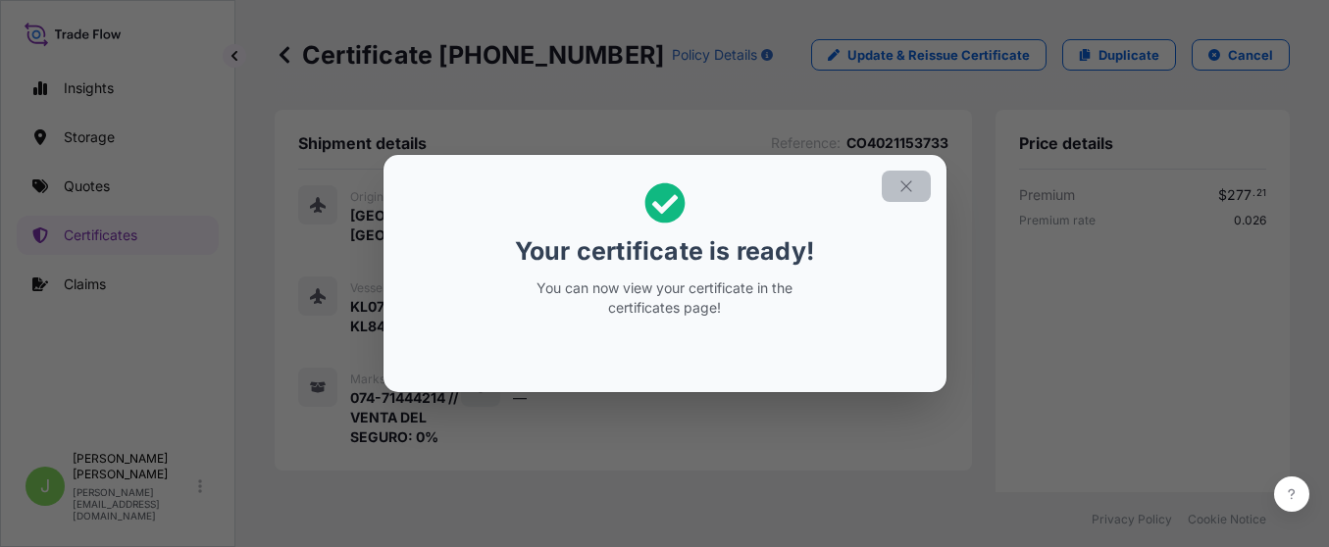
click at [913, 195] on button "button" at bounding box center [906, 186] width 49 height 31
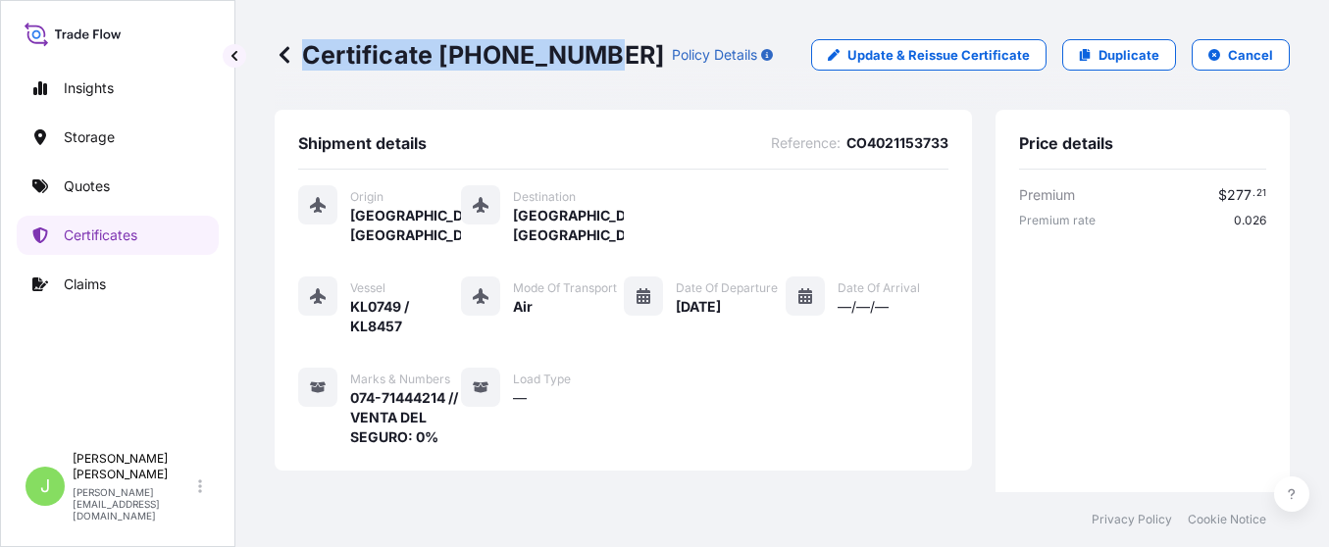
drag, startPoint x: 305, startPoint y: 50, endPoint x: 584, endPoint y: 65, distance: 278.9
click at [584, 65] on p "Certificate 31619-414-1" at bounding box center [469, 54] width 389 height 31
copy p "Certificate 31619-414-1"
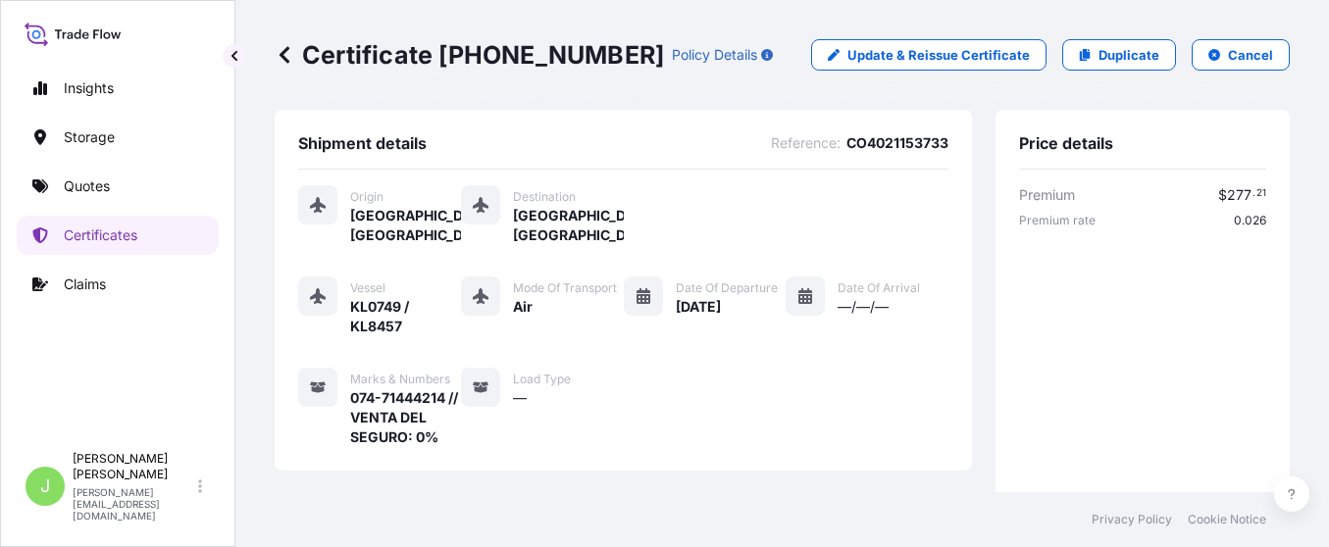
click at [643, 131] on div "Shipment details Reference : CO4021153733 Origin Bogota, Colombia Destination W…" at bounding box center [623, 290] width 697 height 361
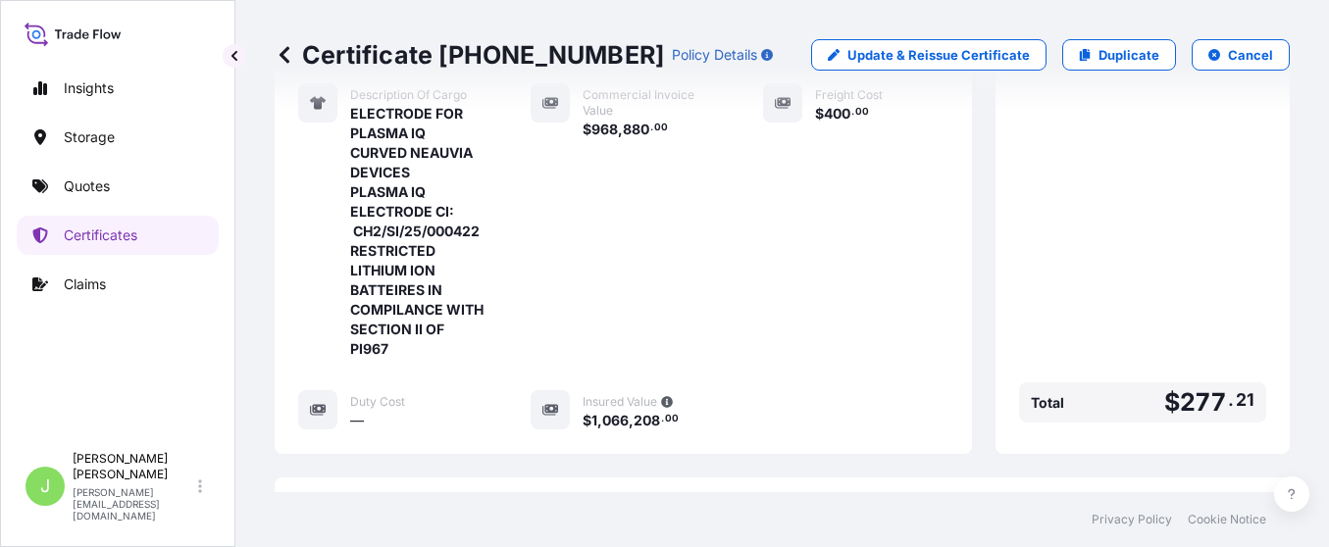
scroll to position [823, 0]
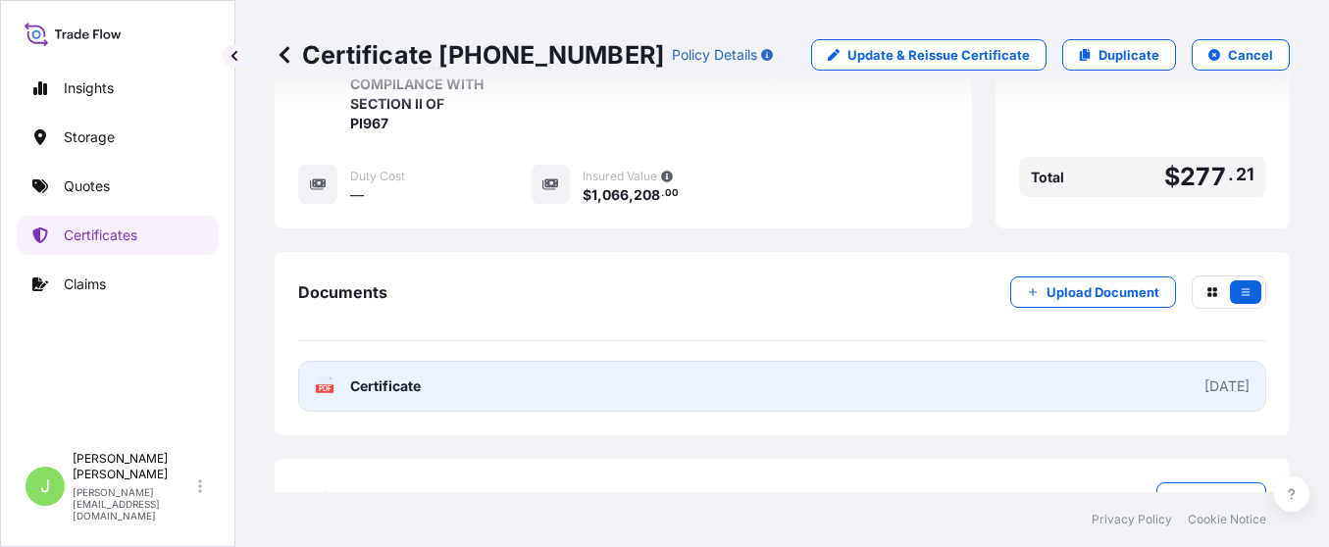
click at [655, 361] on link "PDF Certificate 2025-09-20" at bounding box center [782, 386] width 968 height 51
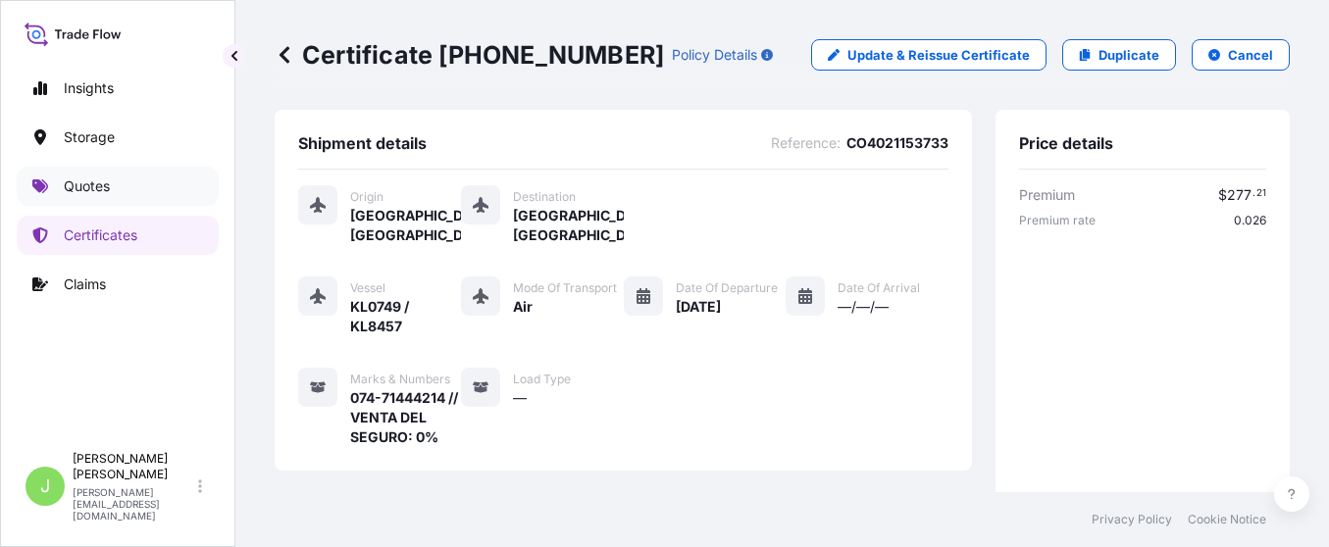
click at [92, 188] on p "Quotes" at bounding box center [87, 187] width 46 height 20
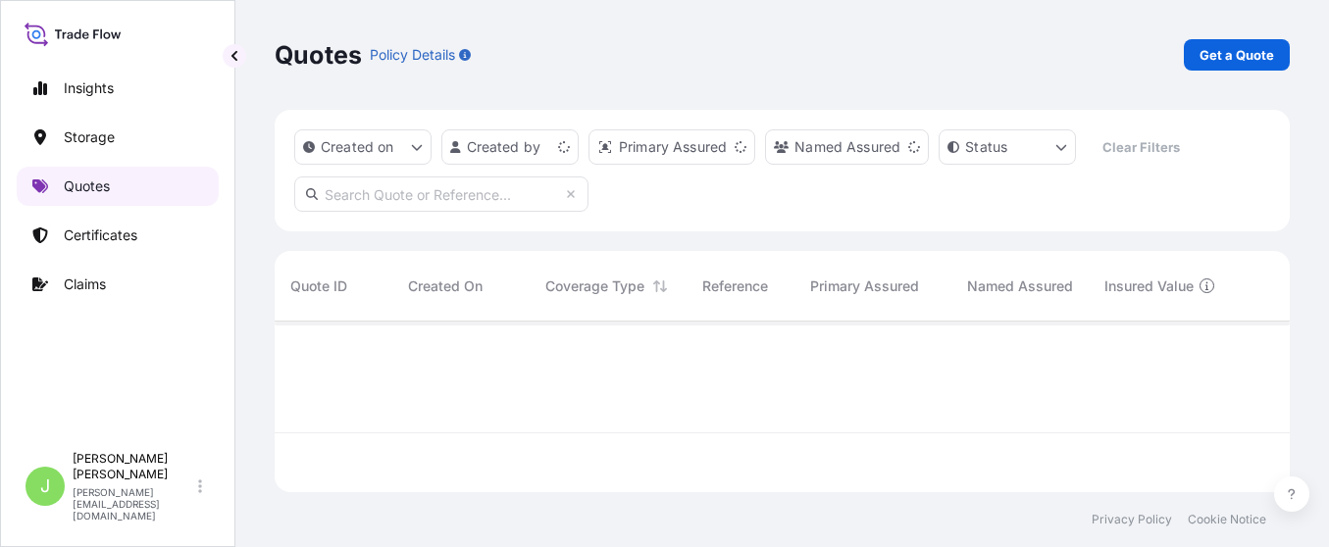
scroll to position [159, 993]
click at [1218, 62] on p "Get a Quote" at bounding box center [1237, 55] width 75 height 20
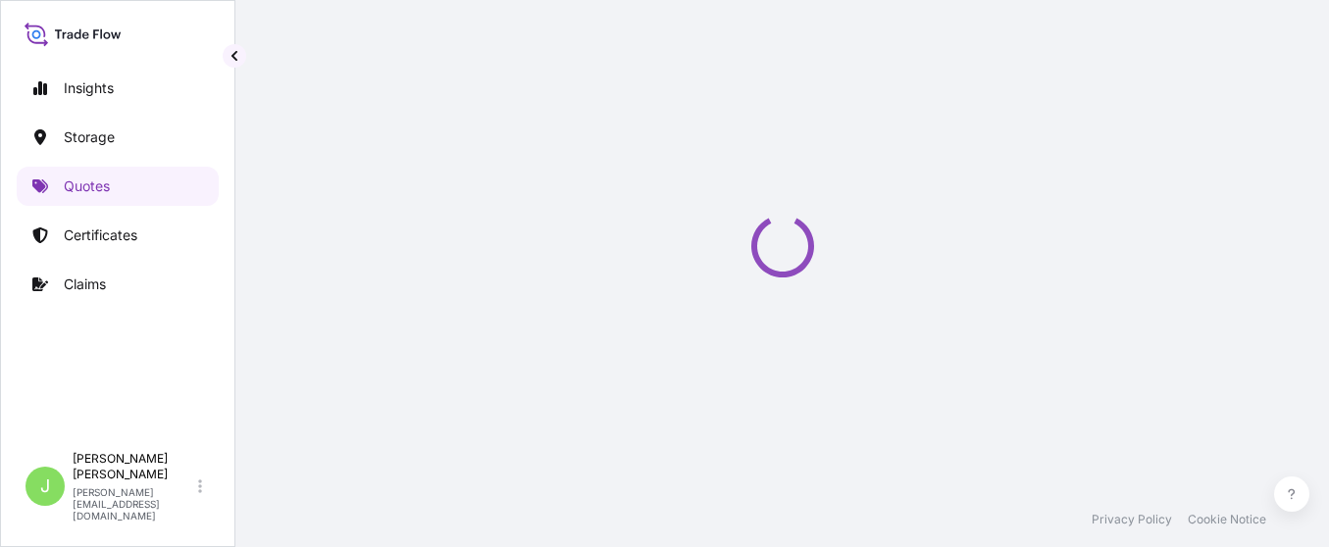
select select "Water"
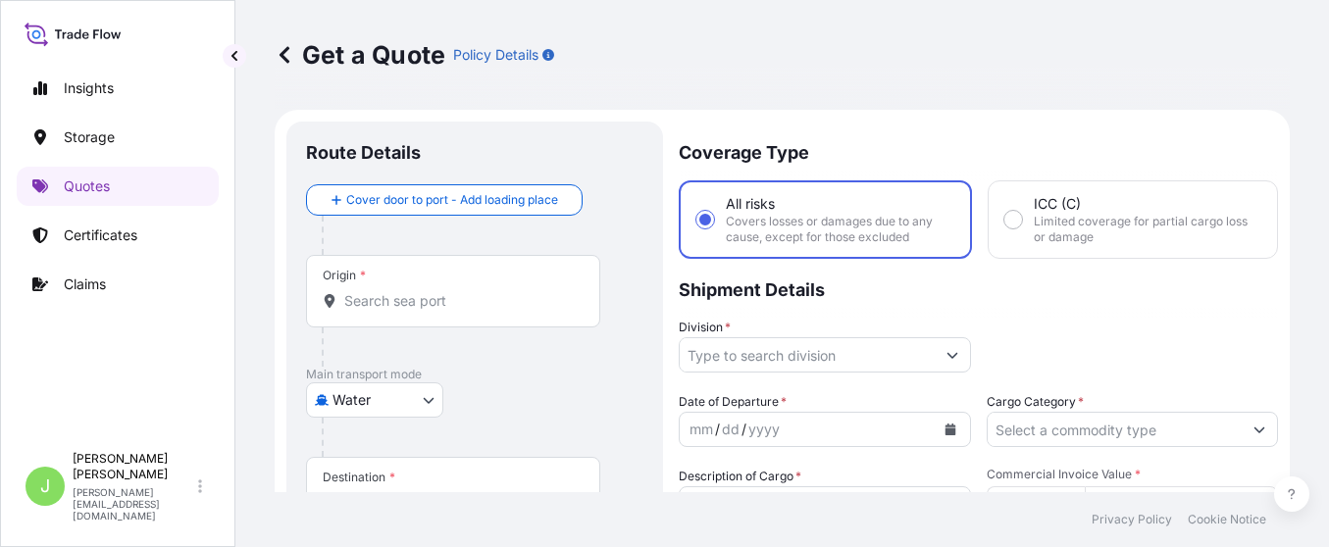
scroll to position [31, 0]
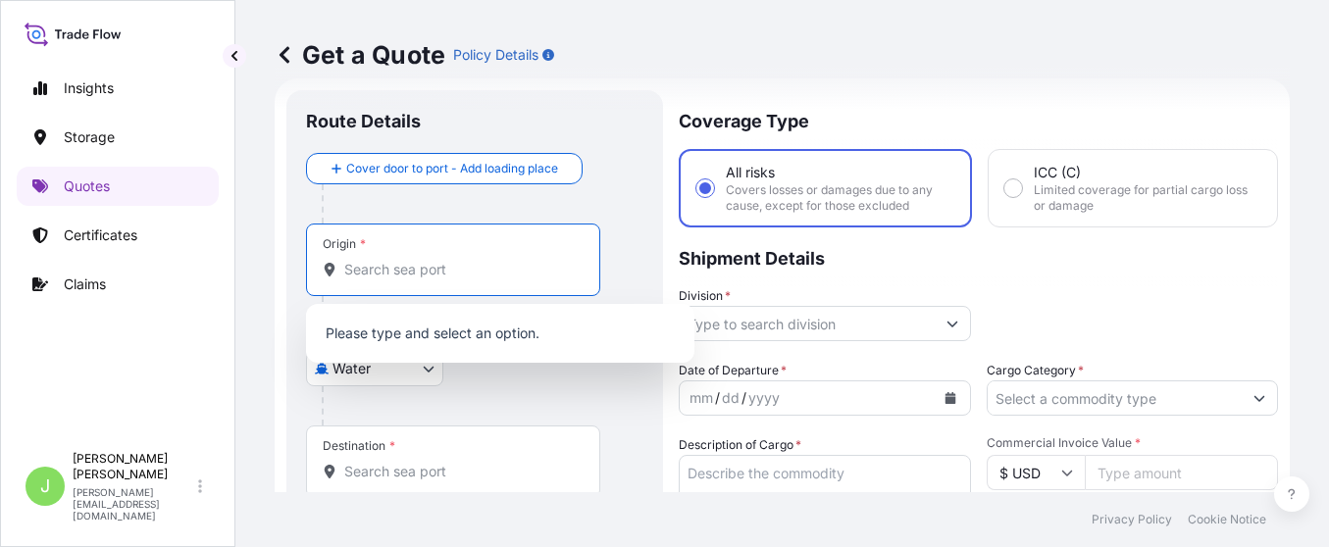
click at [436, 277] on input "Origin *" at bounding box center [459, 270] width 231 height 20
click at [451, 270] on input "Origin *" at bounding box center [459, 270] width 231 height 20
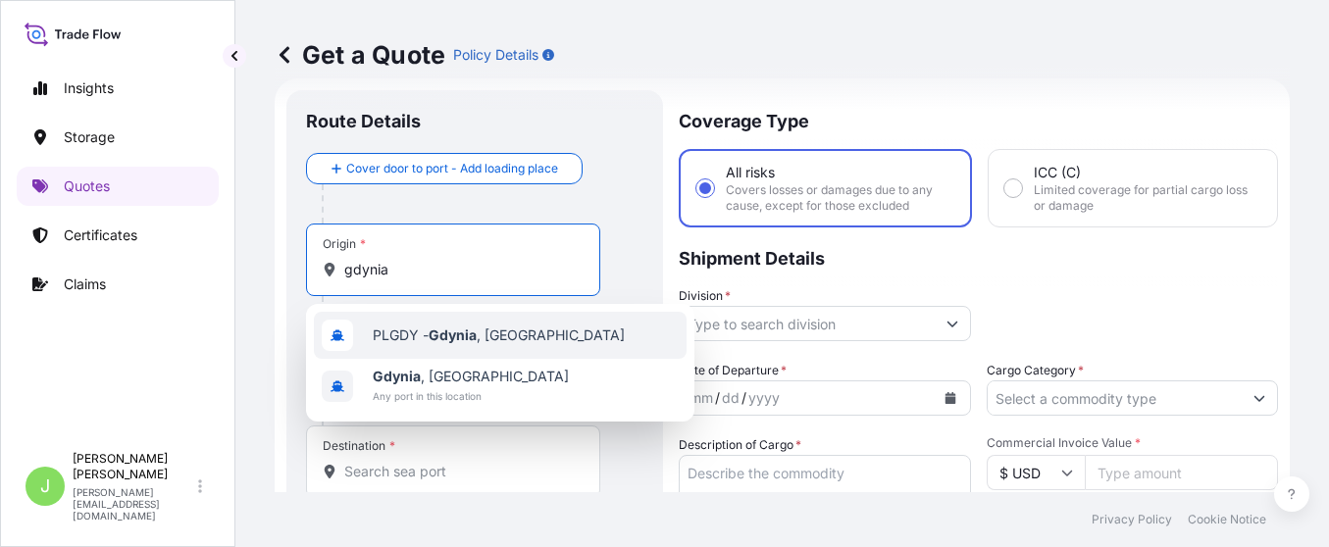
click at [454, 321] on div "PLGDY - Gdynia , Poland" at bounding box center [500, 335] width 373 height 47
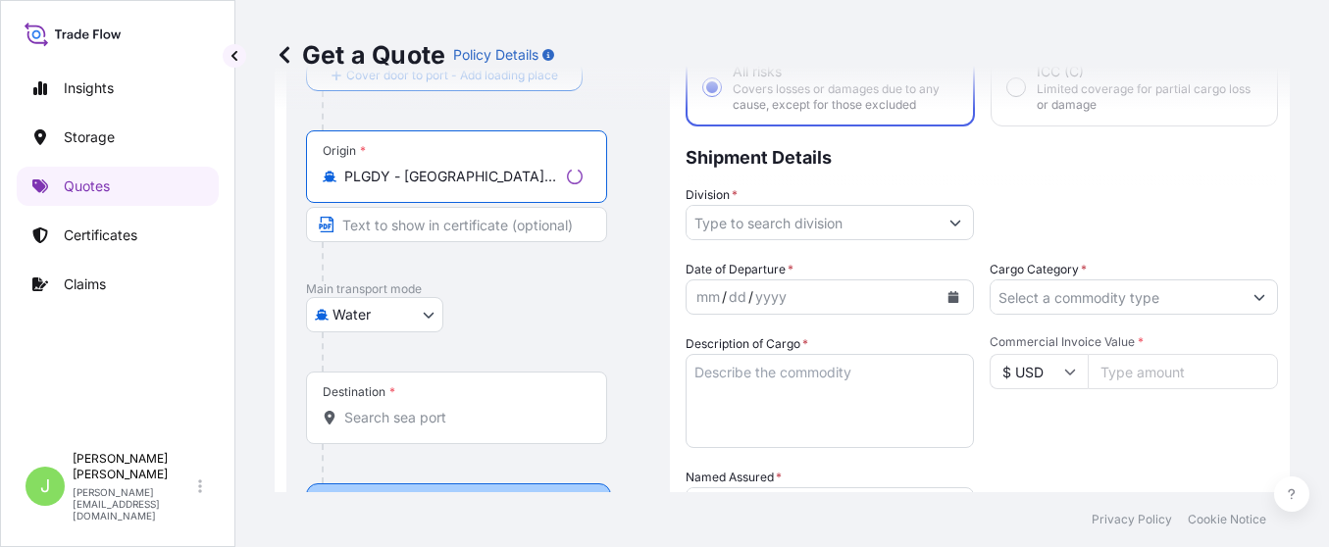
scroll to position [179, 0]
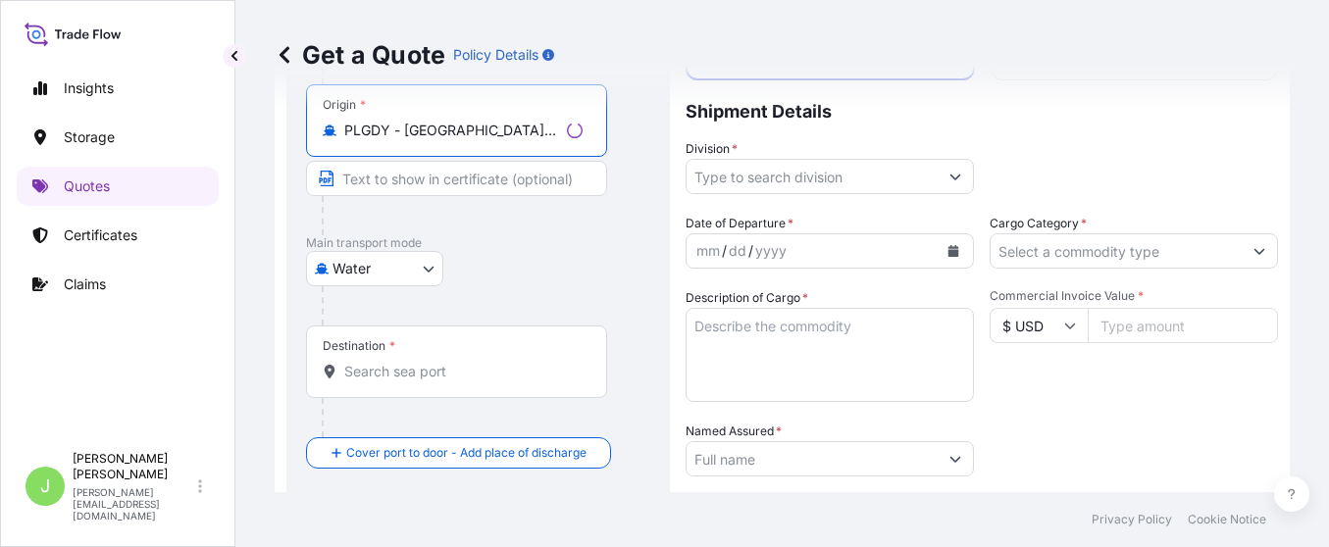
type input "PLGDY - Gdynia, Poland"
click at [444, 384] on div "Destination *" at bounding box center [456, 362] width 301 height 73
click at [444, 382] on input "Destination *" at bounding box center [463, 372] width 238 height 20
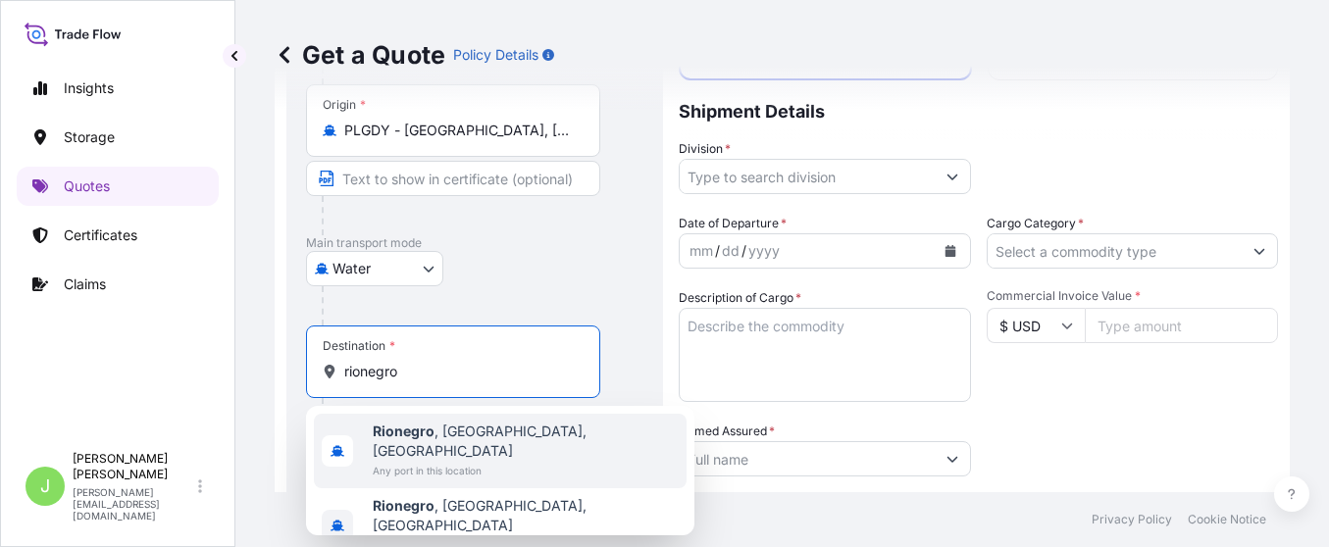
click at [487, 437] on span "Rionegro , Antioquia, Colombia" at bounding box center [526, 441] width 306 height 39
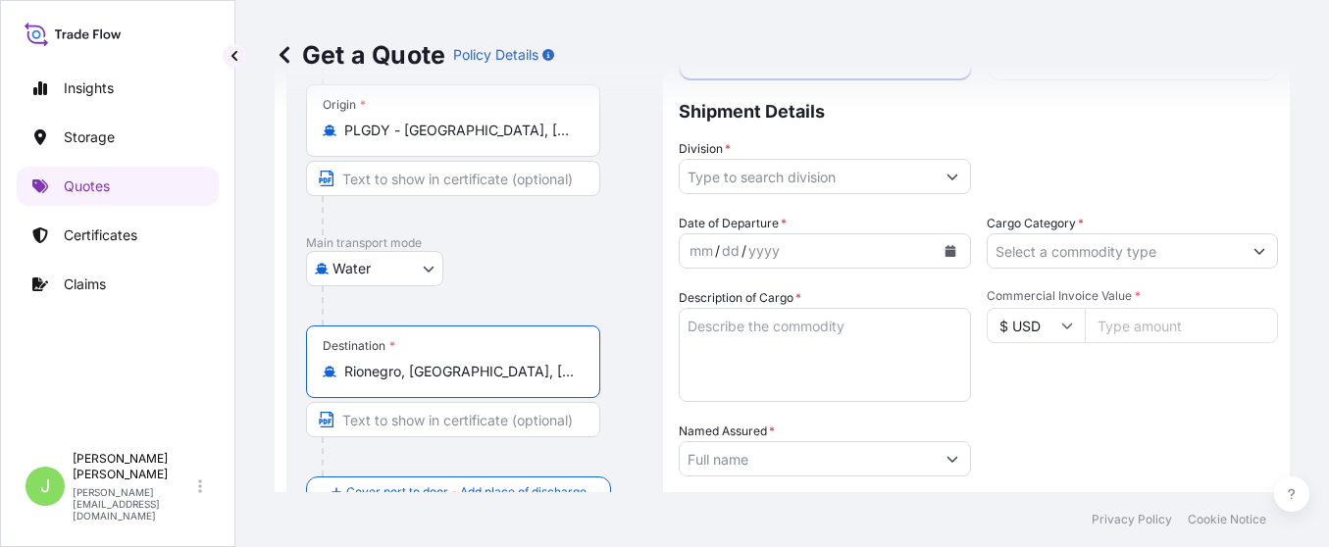
type input "Rionegro, Antioquia, Colombia"
click at [650, 273] on div "Route Details Reset Route Details Cover door to port - Add loading place Place …" at bounding box center [474, 394] width 377 height 903
click at [751, 179] on input "Division *" at bounding box center [812, 176] width 251 height 35
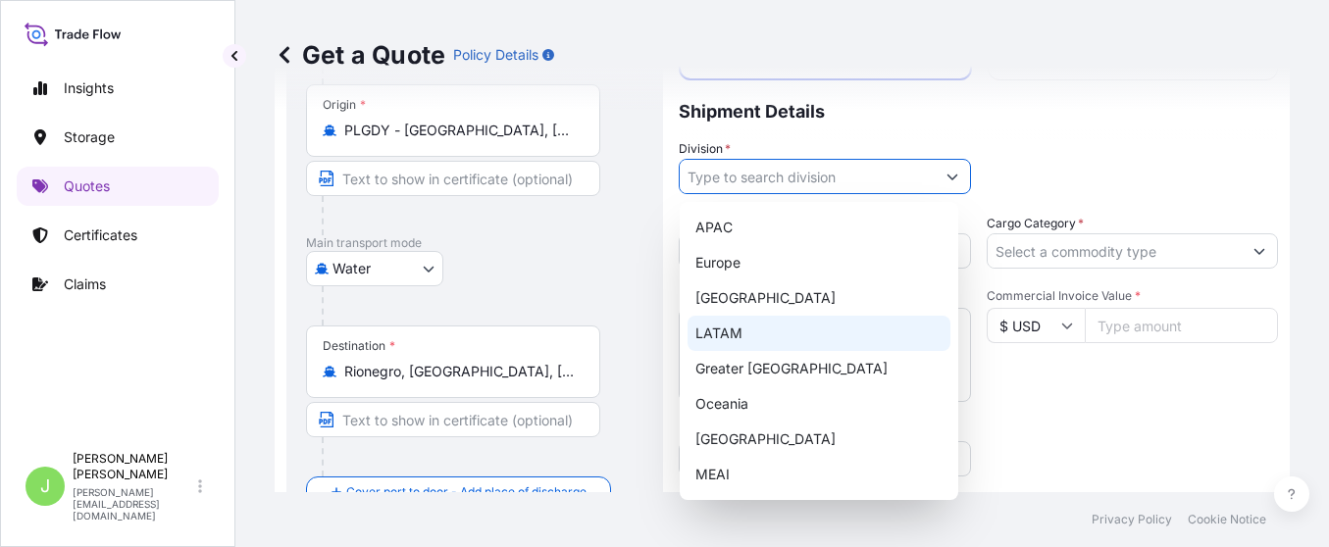
click at [723, 336] on div "LATAM" at bounding box center [819, 333] width 263 height 35
type input "LATAM"
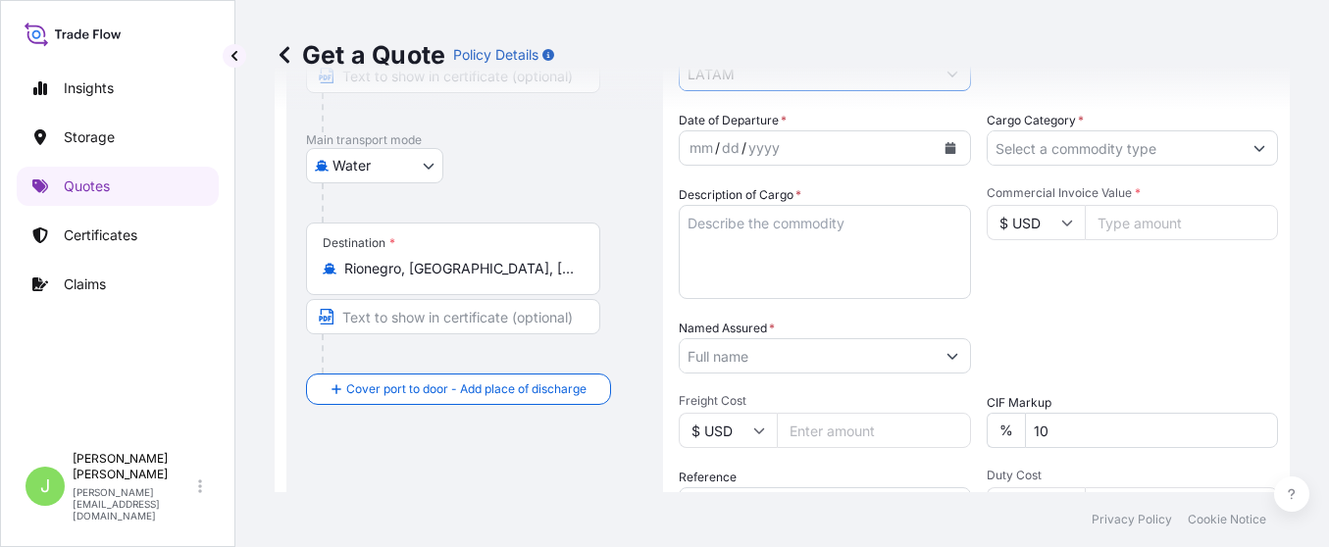
scroll to position [326, 0]
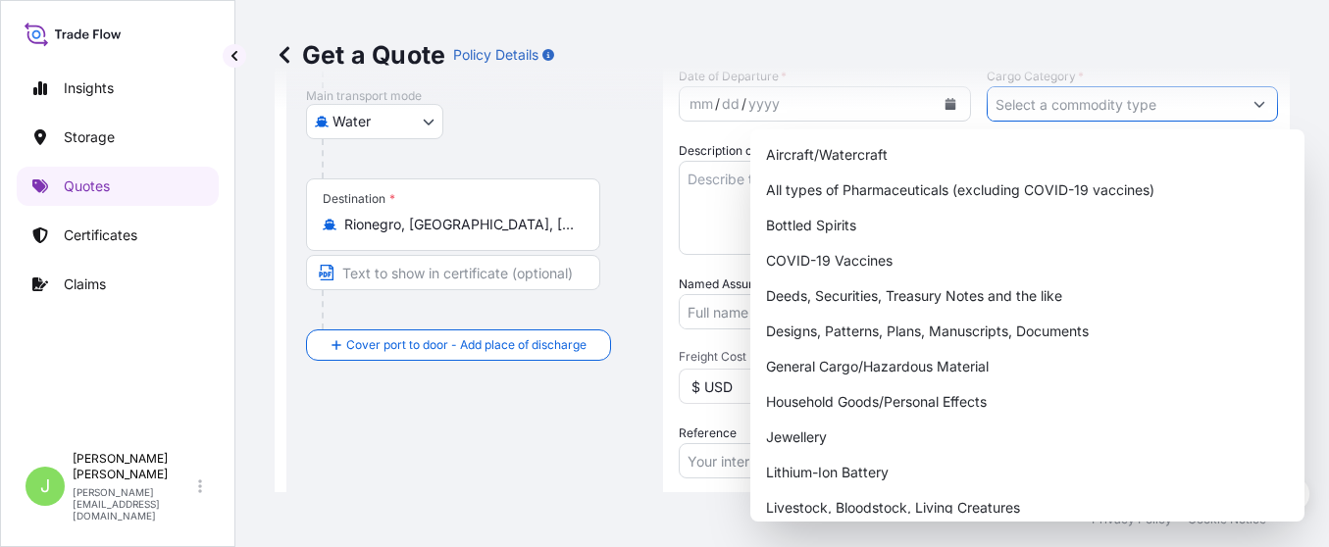
click at [1119, 112] on input "Cargo Category *" at bounding box center [1115, 103] width 255 height 35
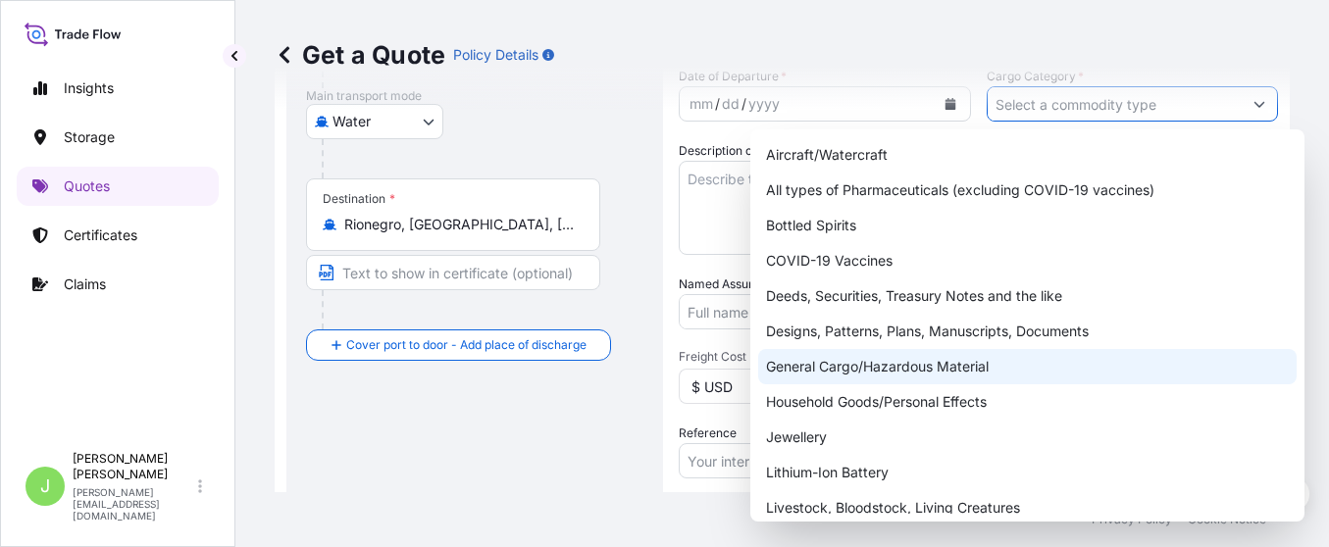
click at [828, 367] on div "General Cargo/Hazardous Material" at bounding box center [1027, 366] width 538 height 35
type input "General Cargo/Hazardous Material"
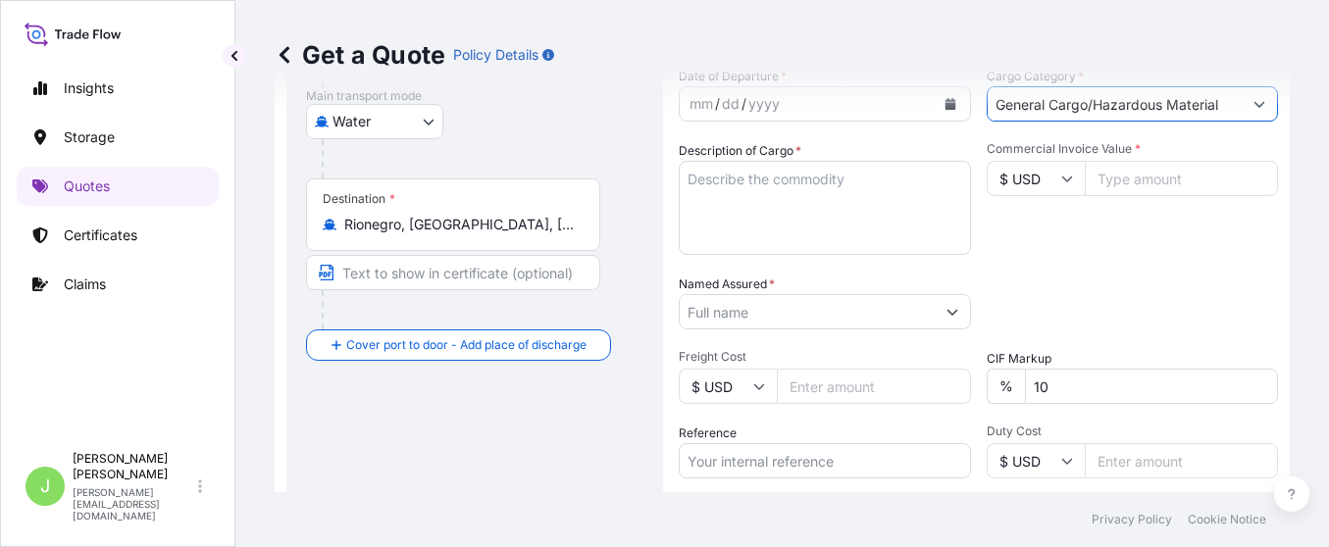
click at [941, 118] on button "Calendar" at bounding box center [950, 103] width 31 height 31
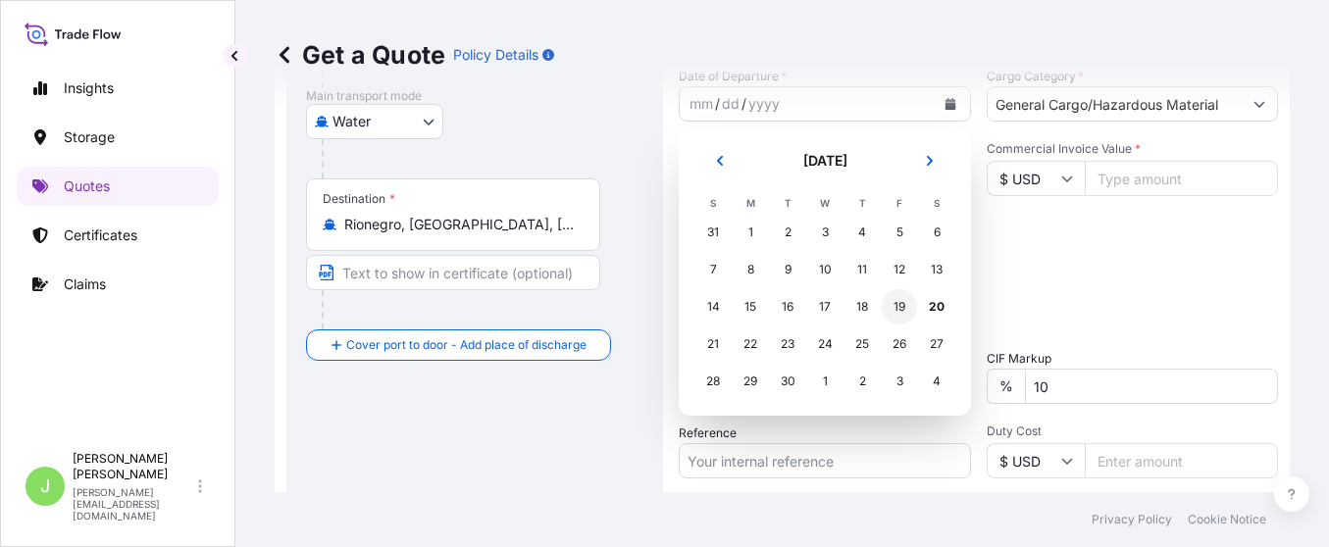
click at [894, 300] on div "19" at bounding box center [899, 306] width 35 height 35
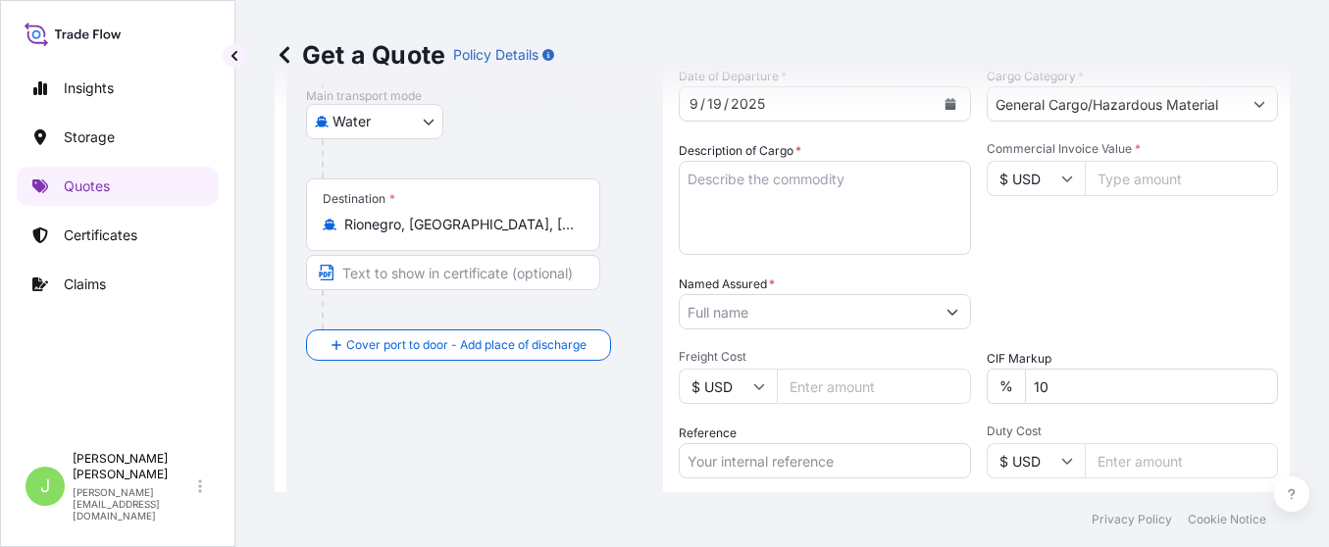
click at [1019, 306] on div "Packing Category Type to search a container mode Please select a primary mode o…" at bounding box center [1133, 302] width 292 height 55
click at [756, 177] on textarea "Description of Cargo *" at bounding box center [825, 208] width 292 height 94
click at [793, 198] on textarea "Description of Cargo *" at bounding box center [825, 208] width 292 height 94
paste textarea "SUN DRIED TOMATOES METOO 740G/430G"
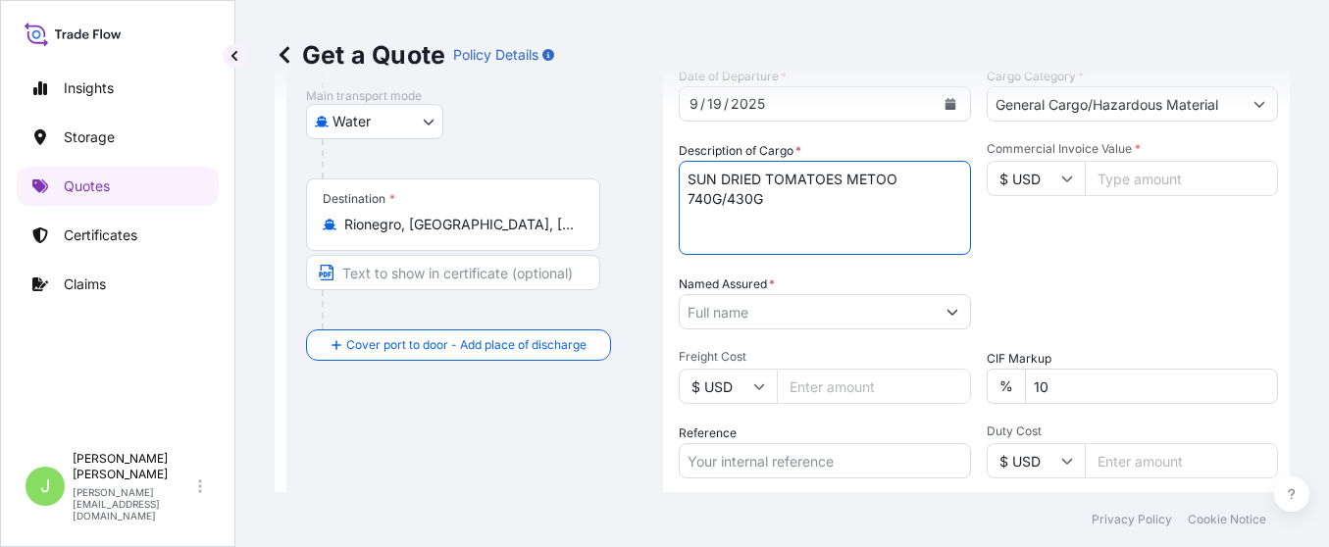
type textarea "SUN DRIED TOMATOES METOO 740G/430G"
click at [1136, 183] on input "Commercial Invoice Value *" at bounding box center [1182, 178] width 194 height 35
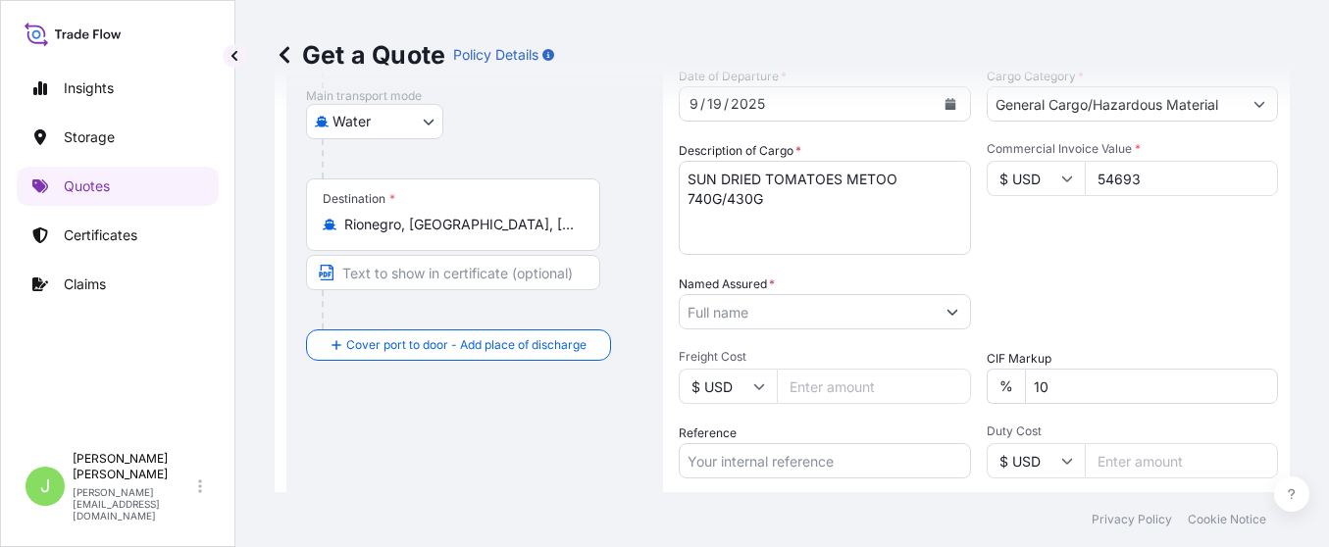
type input "54693"
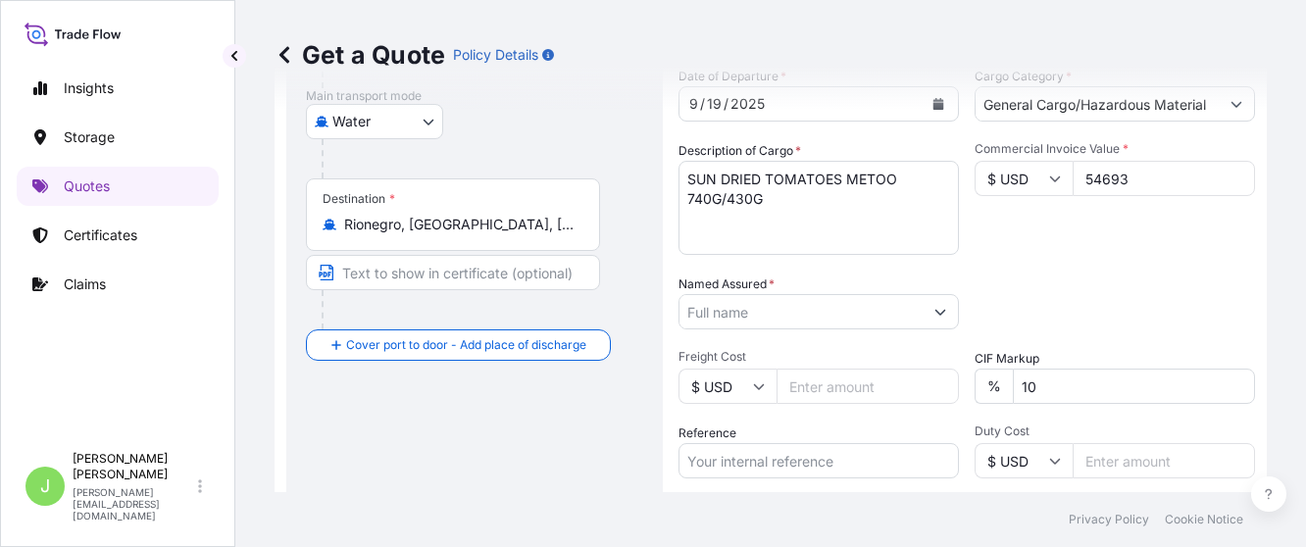
click at [813, 318] on input "Named Assured *" at bounding box center [801, 311] width 243 height 35
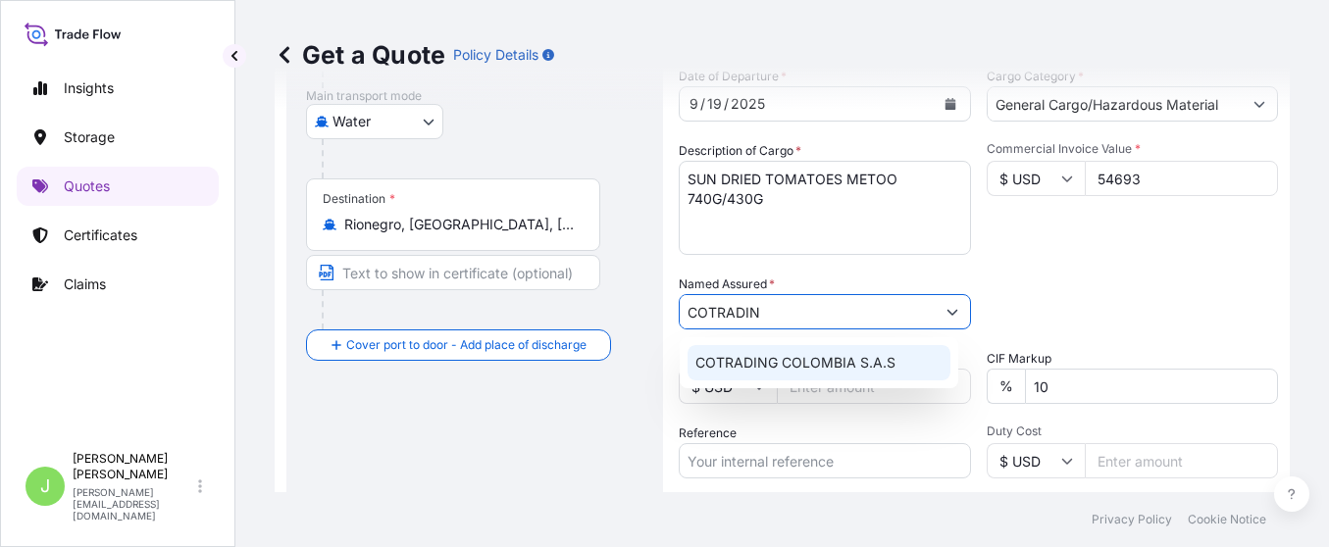
click at [797, 358] on span "COTRADING COLOMBIA S.A.S" at bounding box center [795, 363] width 200 height 20
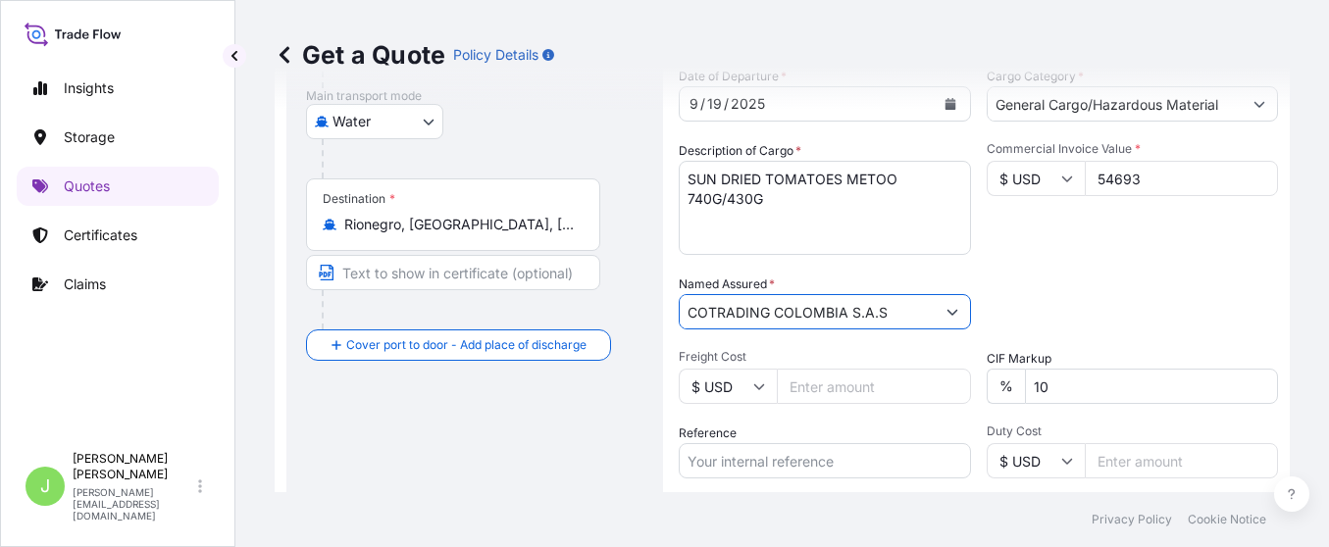
type input "COTRADING COLOMBIA S.A.S"
click at [841, 381] on input "Freight Cost" at bounding box center [874, 386] width 194 height 35
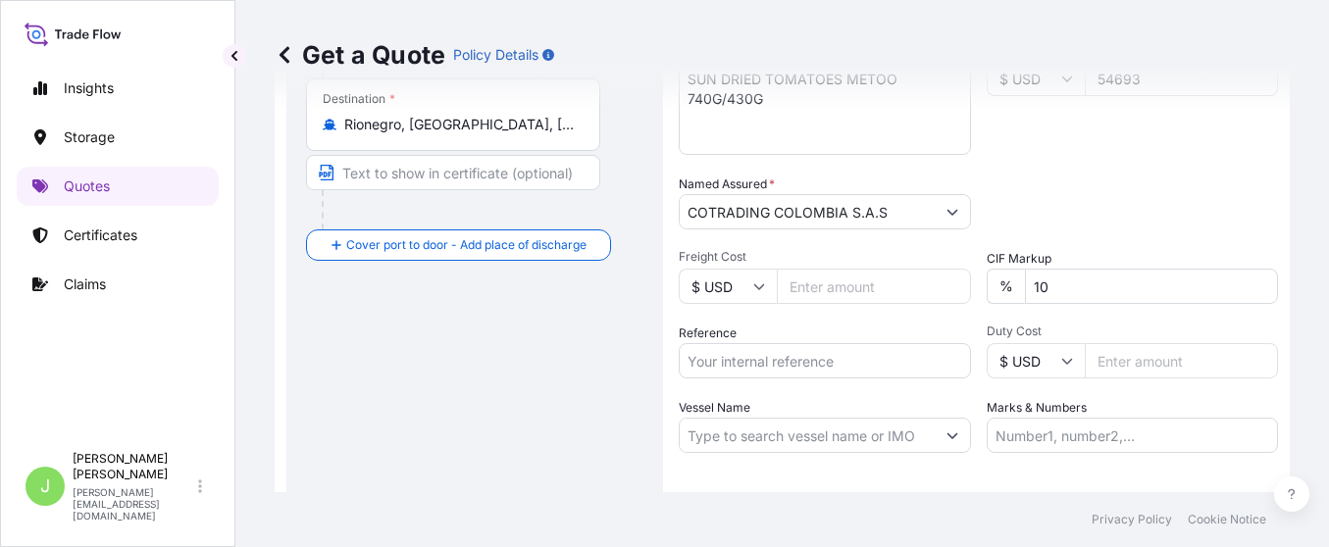
scroll to position [473, 0]
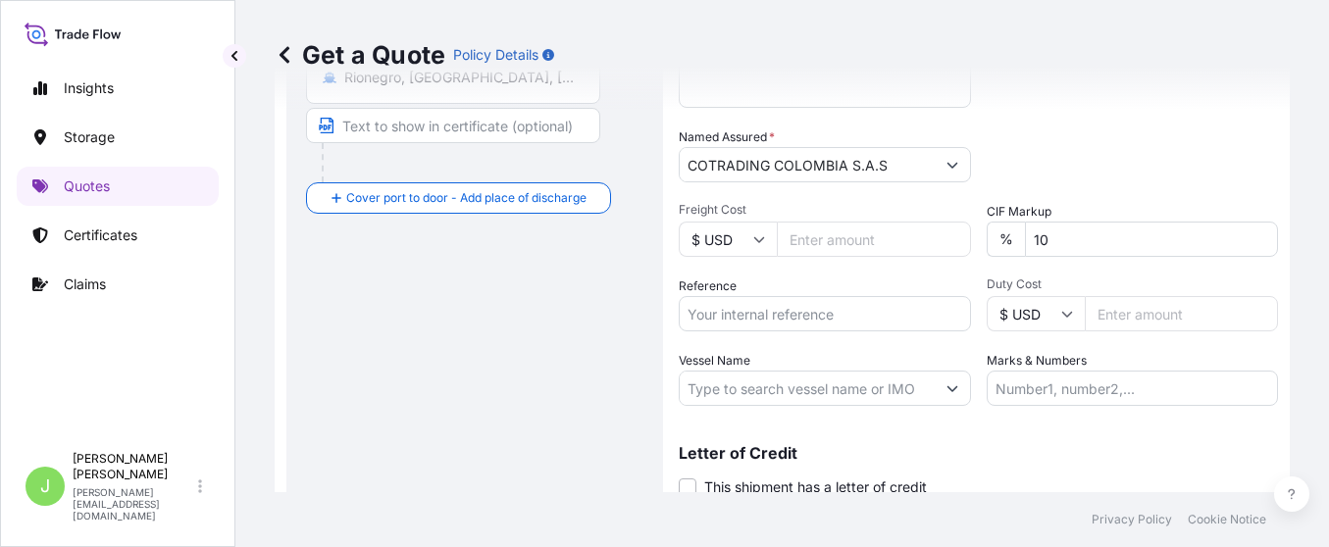
click at [789, 309] on input "Reference" at bounding box center [825, 313] width 292 height 35
click at [777, 315] on input "Reference" at bounding box center [825, 313] width 292 height 35
paste input "CO4011154950"
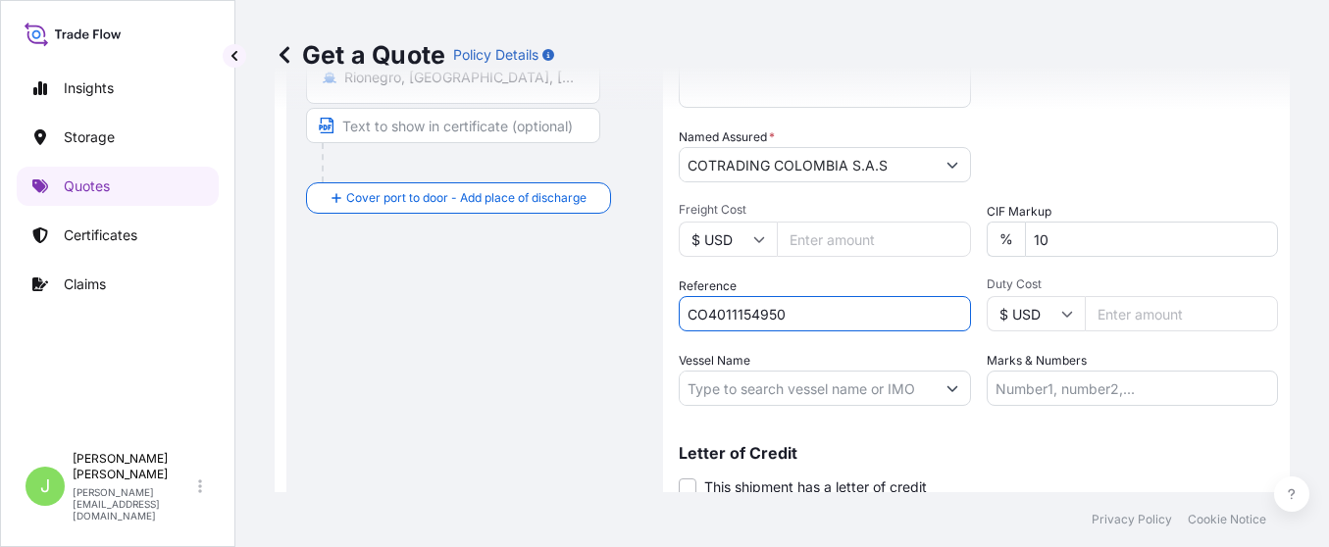
type input "CO4011154950"
click at [779, 396] on input "Vessel Name" at bounding box center [807, 388] width 255 height 35
click at [809, 389] on input "Vessel Name" at bounding box center [807, 388] width 255 height 35
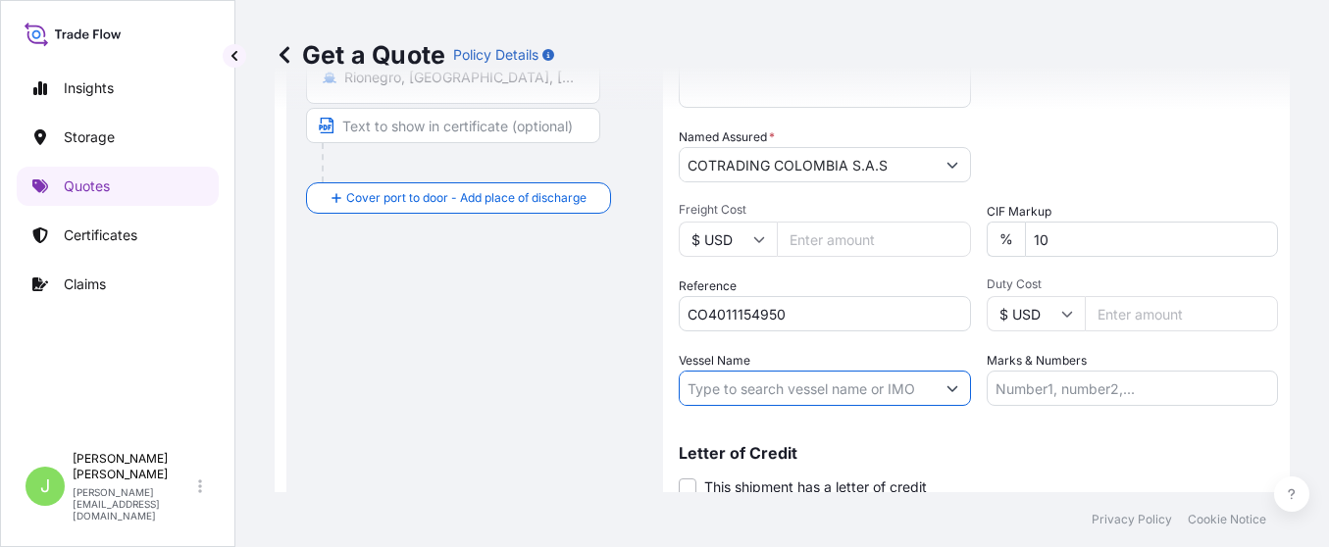
paste input "ANNALISA P 0031S"
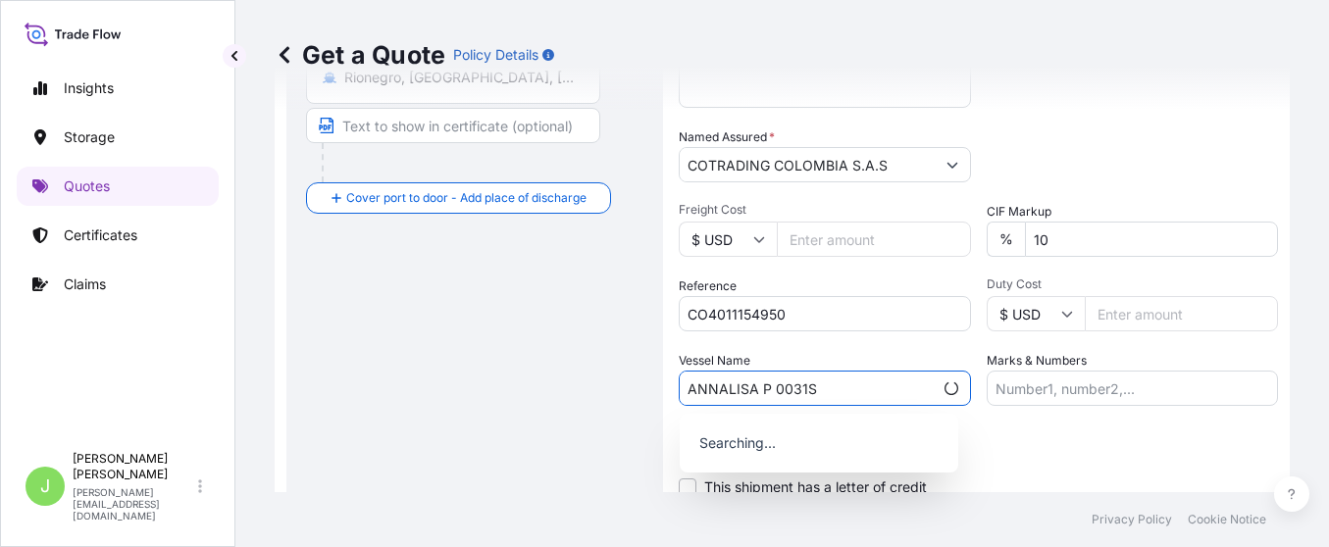
drag, startPoint x: 765, startPoint y: 384, endPoint x: 906, endPoint y: 386, distance: 141.3
click at [775, 384] on input "ANNALISA P 0031S" at bounding box center [806, 388] width 253 height 35
type input "ANNALISA P // 0031S"
click at [1031, 395] on input "Marks & Numbers" at bounding box center [1133, 388] width 292 height 35
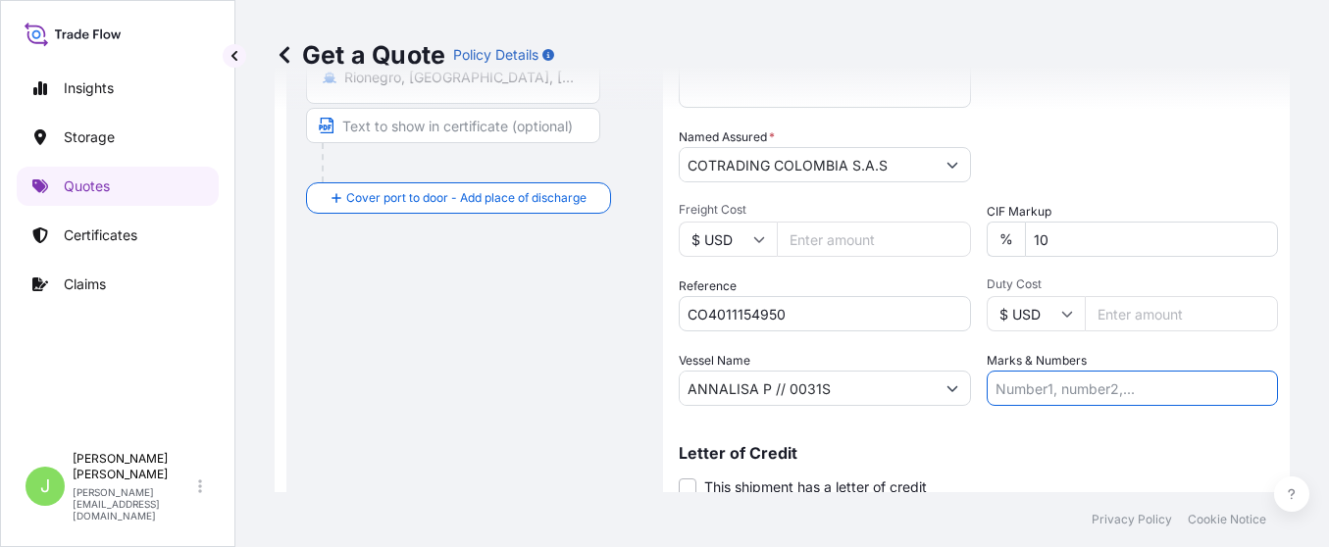
click at [1082, 375] on input "Marks & Numbers" at bounding box center [1133, 388] width 292 height 35
paste input "PL1001003185"
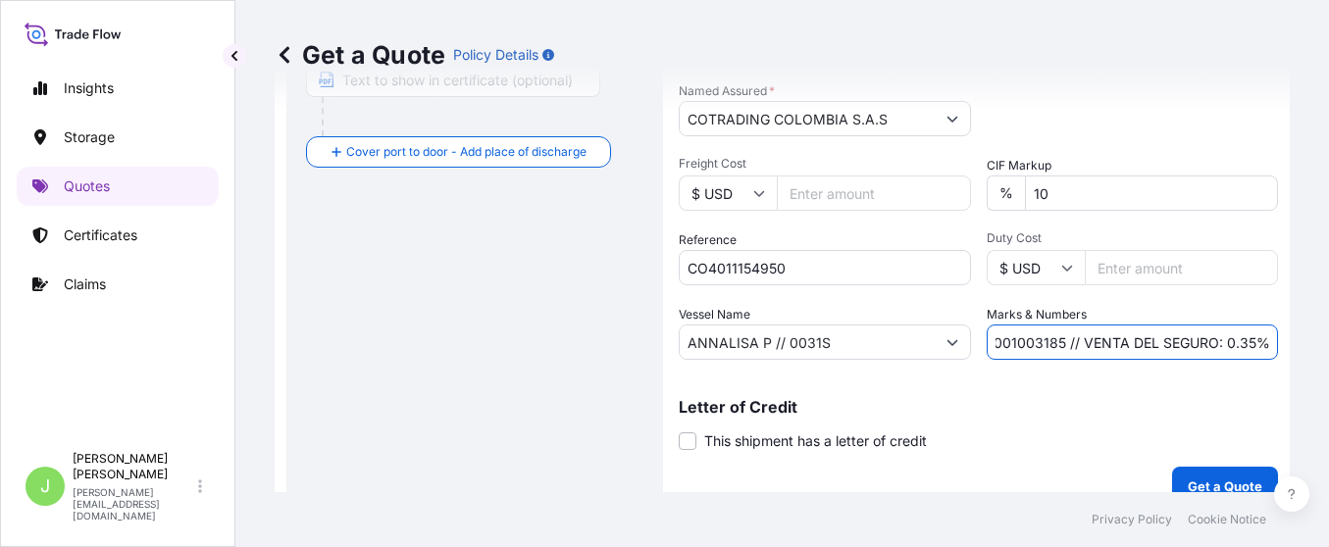
scroll to position [544, 0]
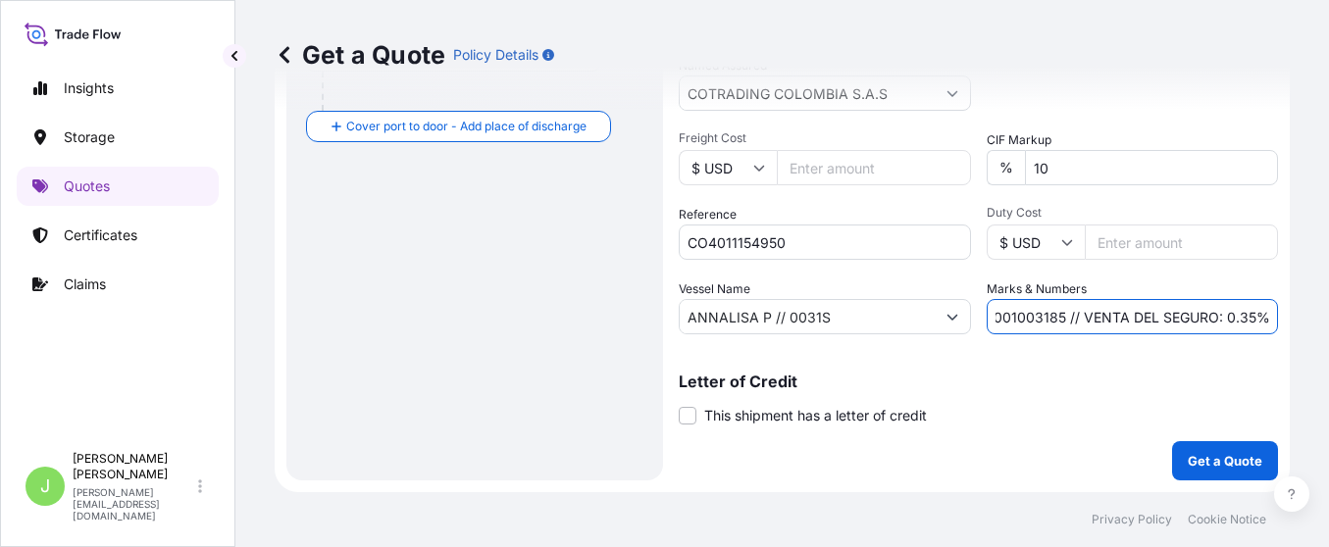
type input "PL1001003185 // VENTA DEL SEGURO: 0.35%"
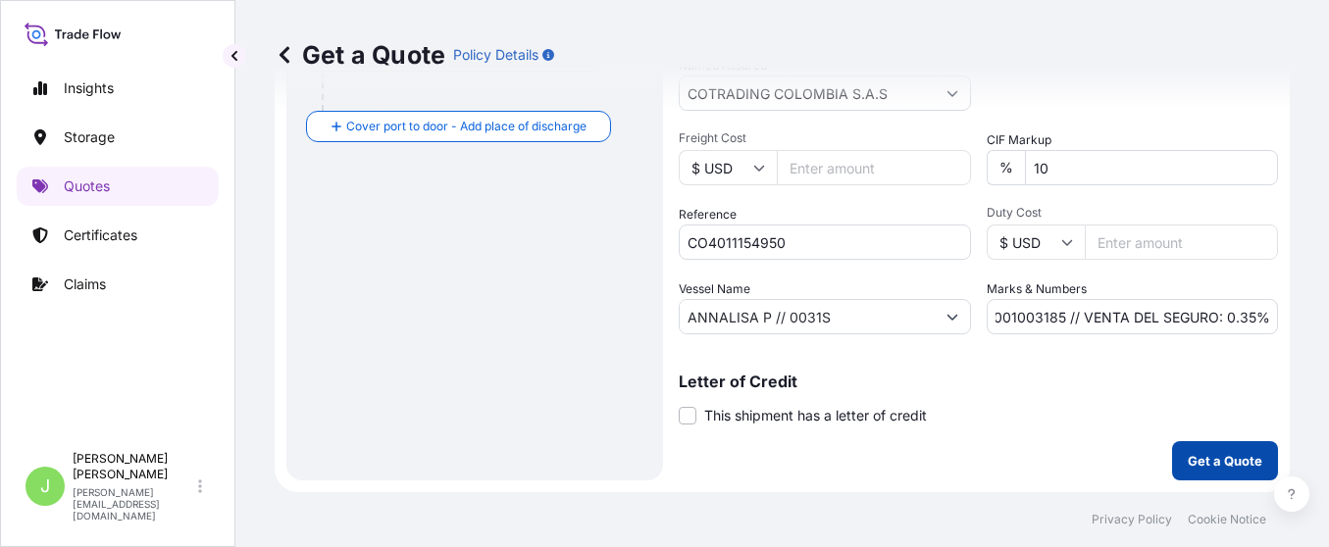
scroll to position [0, 0]
click at [1193, 452] on p "Get a Quote" at bounding box center [1225, 461] width 75 height 20
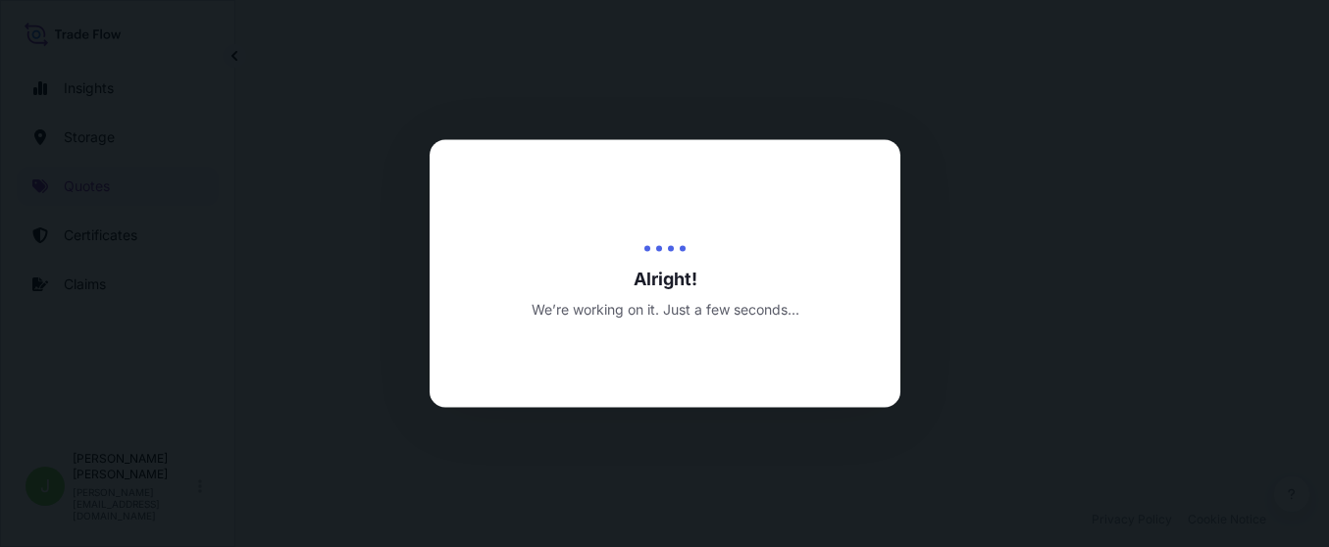
select select "Water"
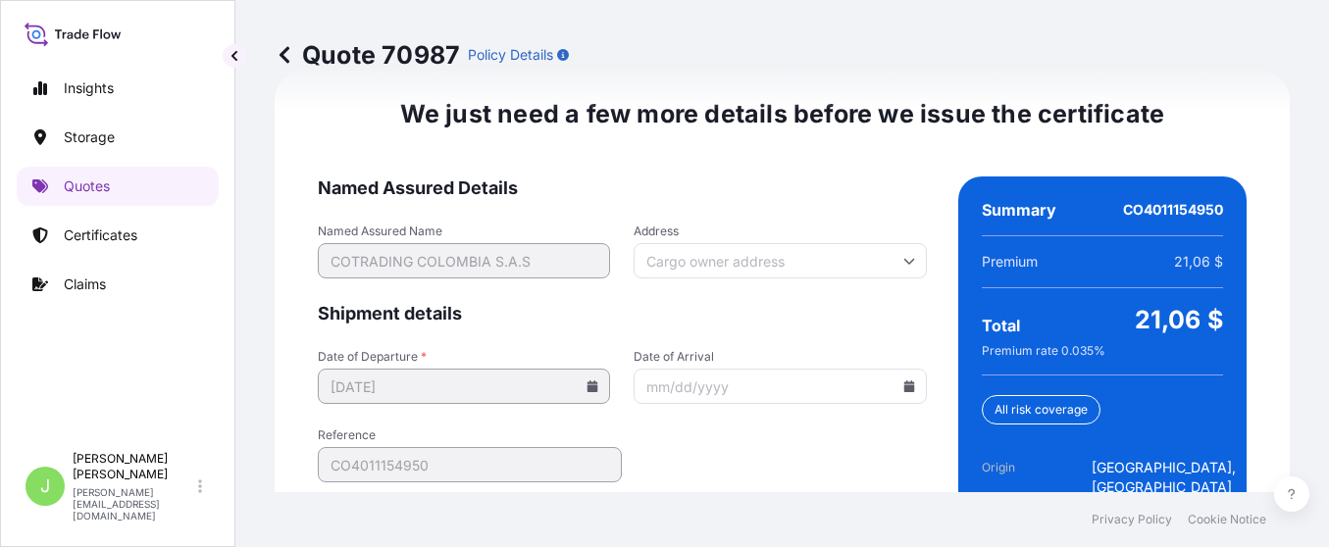
scroll to position [3248, 0]
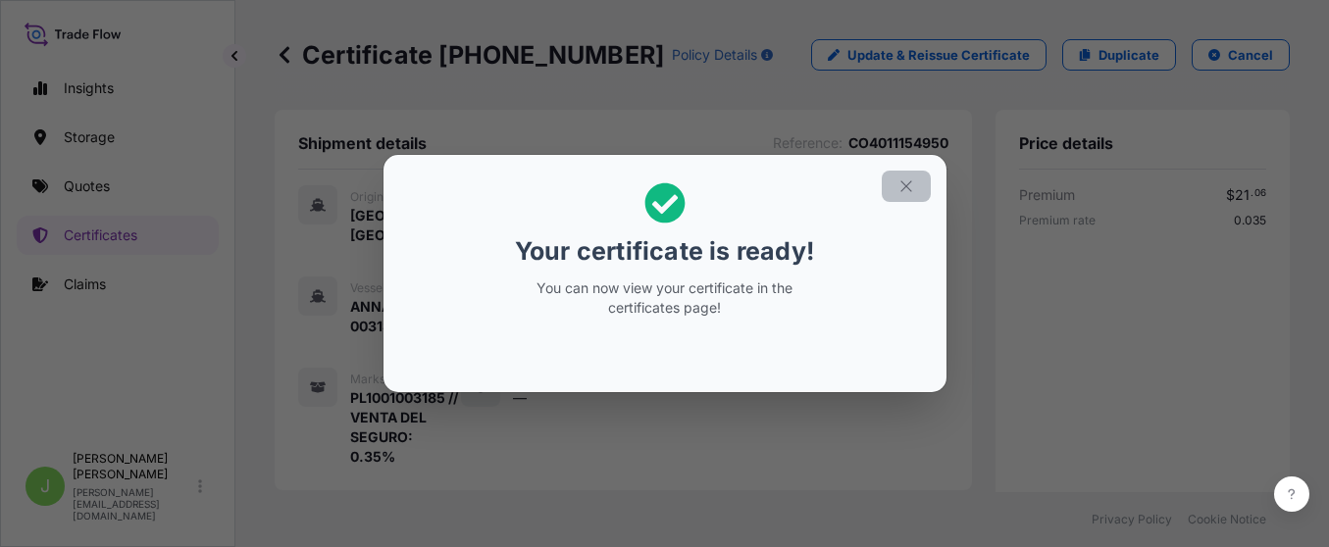
click at [903, 184] on icon "button" at bounding box center [905, 185] width 11 height 11
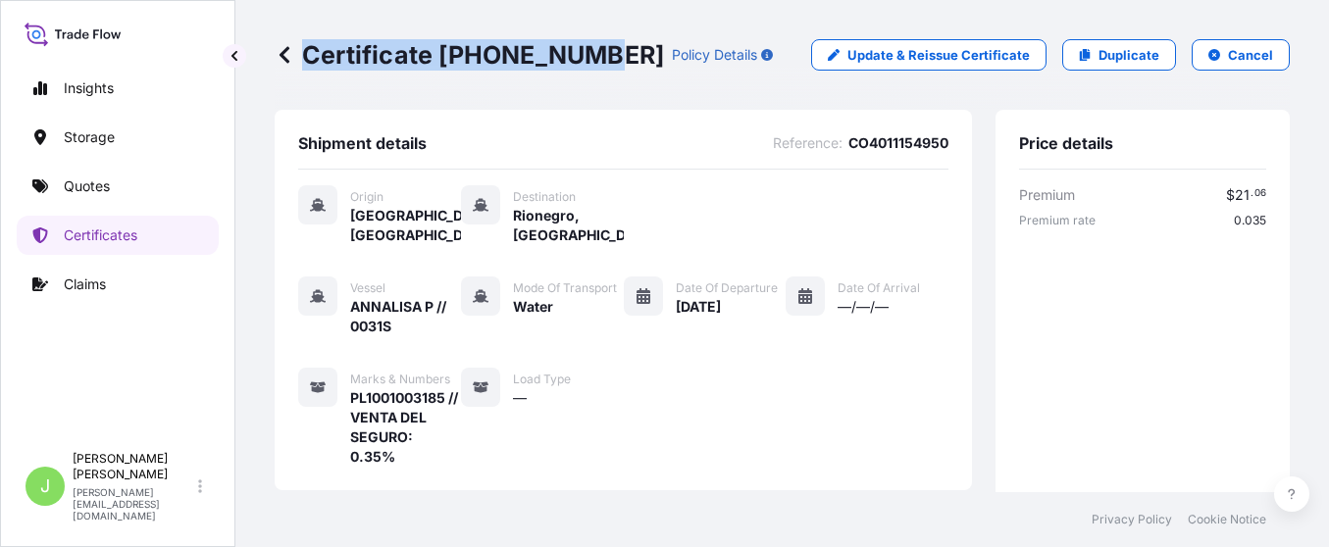
drag, startPoint x: 316, startPoint y: 54, endPoint x: 581, endPoint y: 73, distance: 265.5
click at [581, 73] on div "Certificate 31619-415-1 Policy Details Update & Reissue Certificate Duplicate C…" at bounding box center [782, 55] width 1015 height 110
copy p "Certificate 31619-415-1"
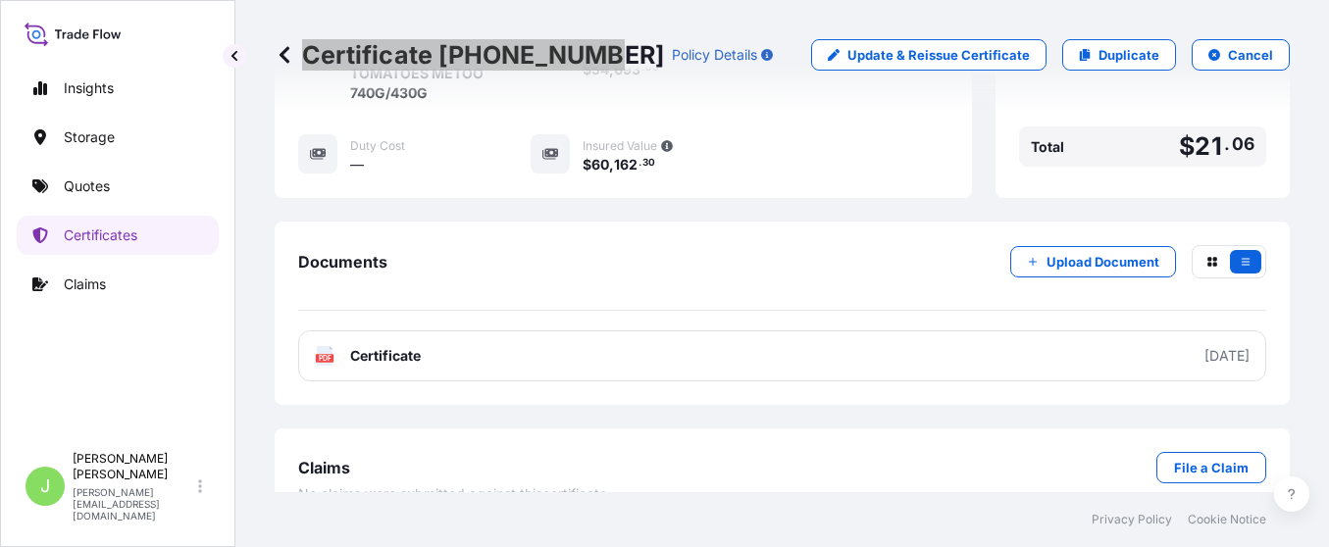
scroll to position [725, 0]
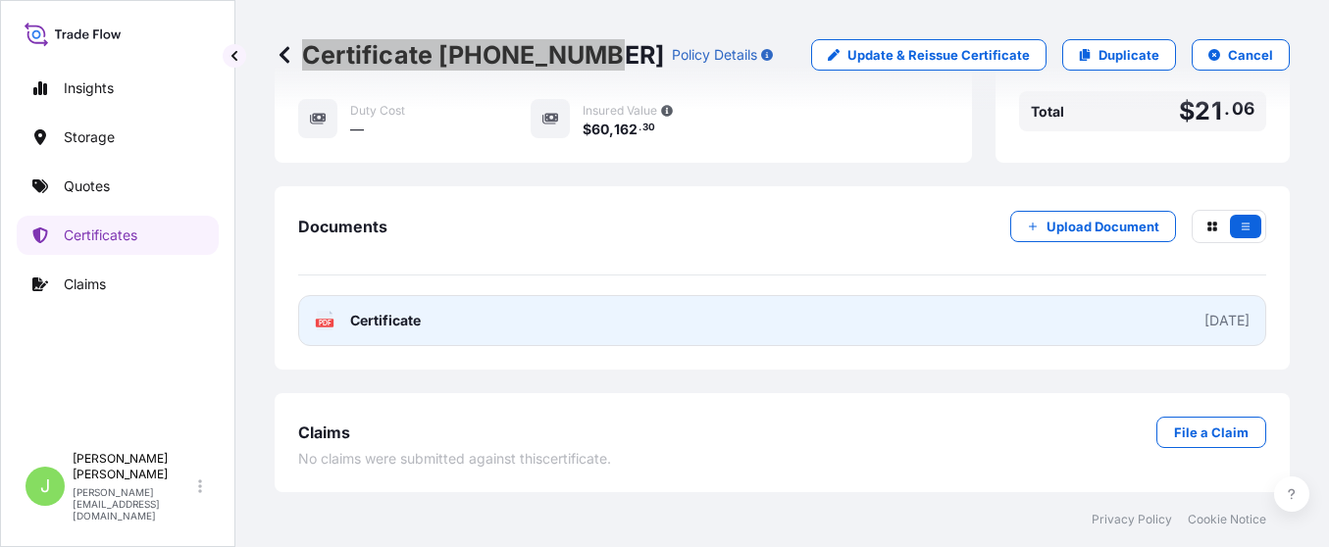
click at [621, 303] on link "PDF Certificate 2025-09-20" at bounding box center [782, 320] width 968 height 51
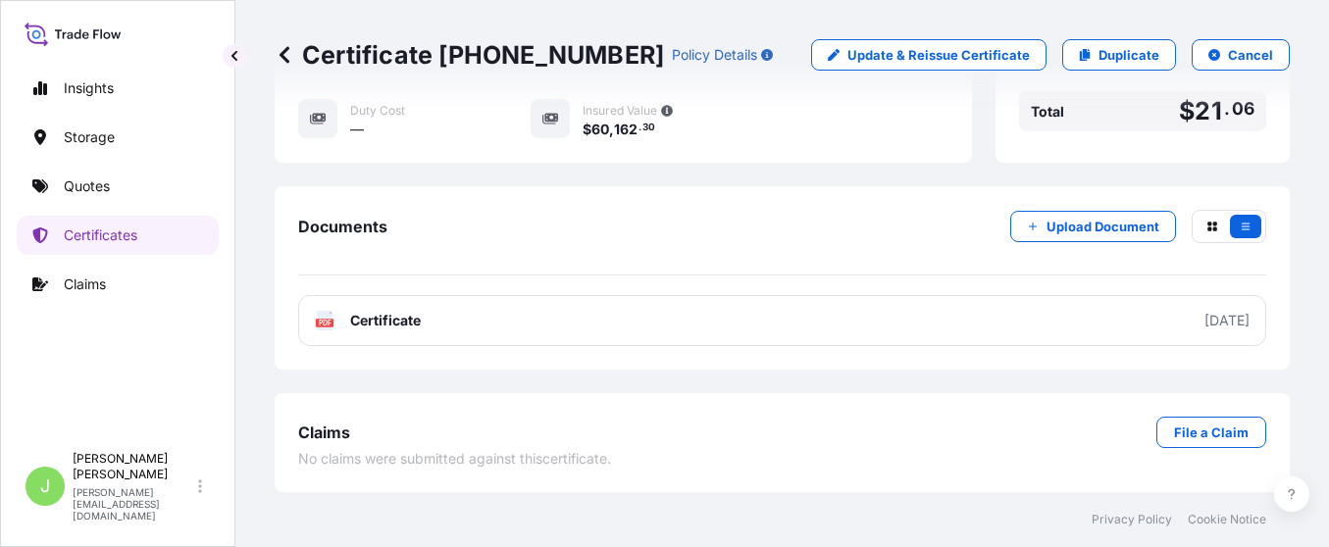
click at [735, 191] on div "Documents Upload Document PDF Certificate 2025-09-20" at bounding box center [782, 277] width 1015 height 183
